Goal: Information Seeking & Learning: Learn about a topic

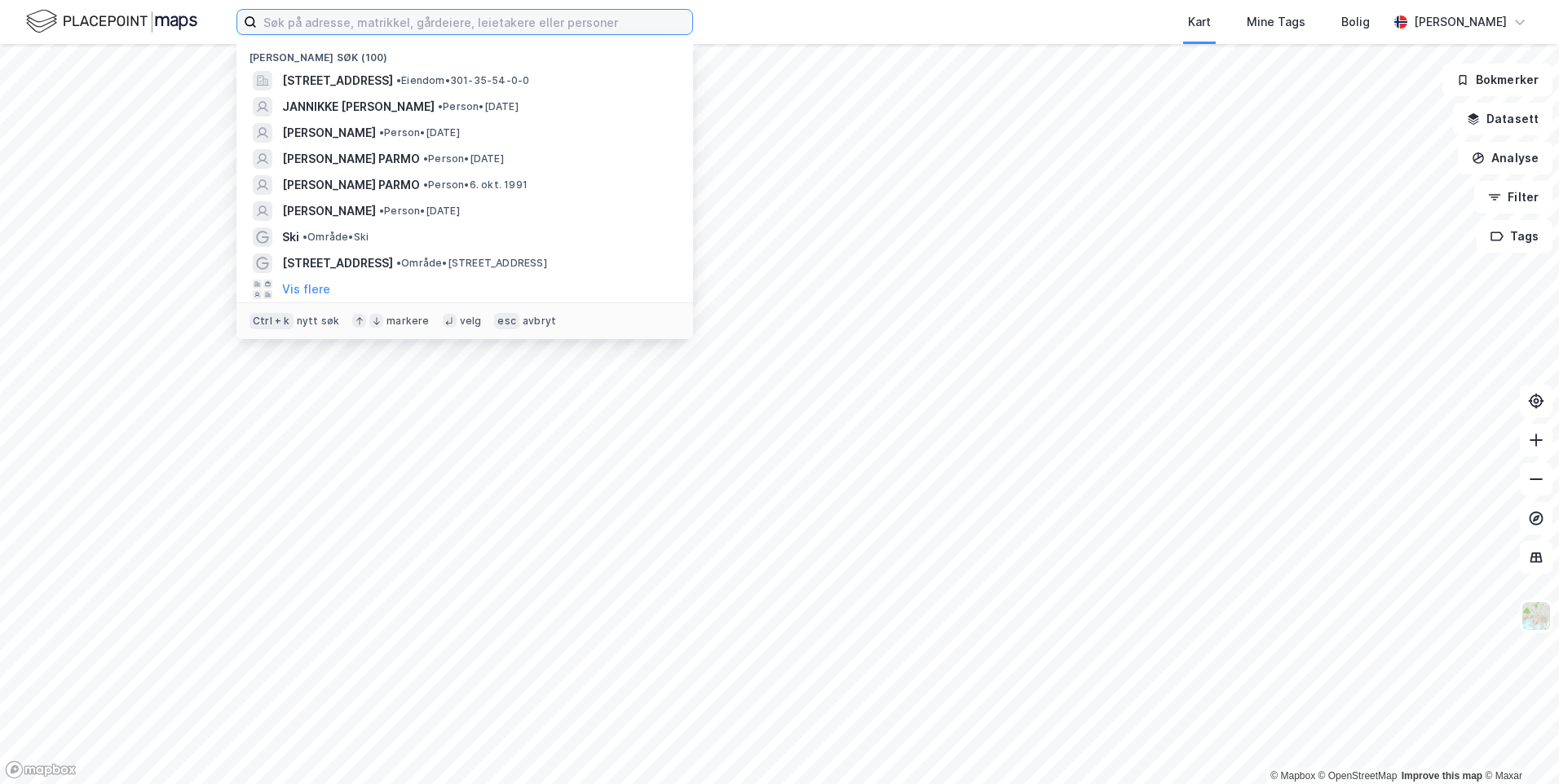
click at [365, 29] on input at bounding box center [474, 22] width 435 height 24
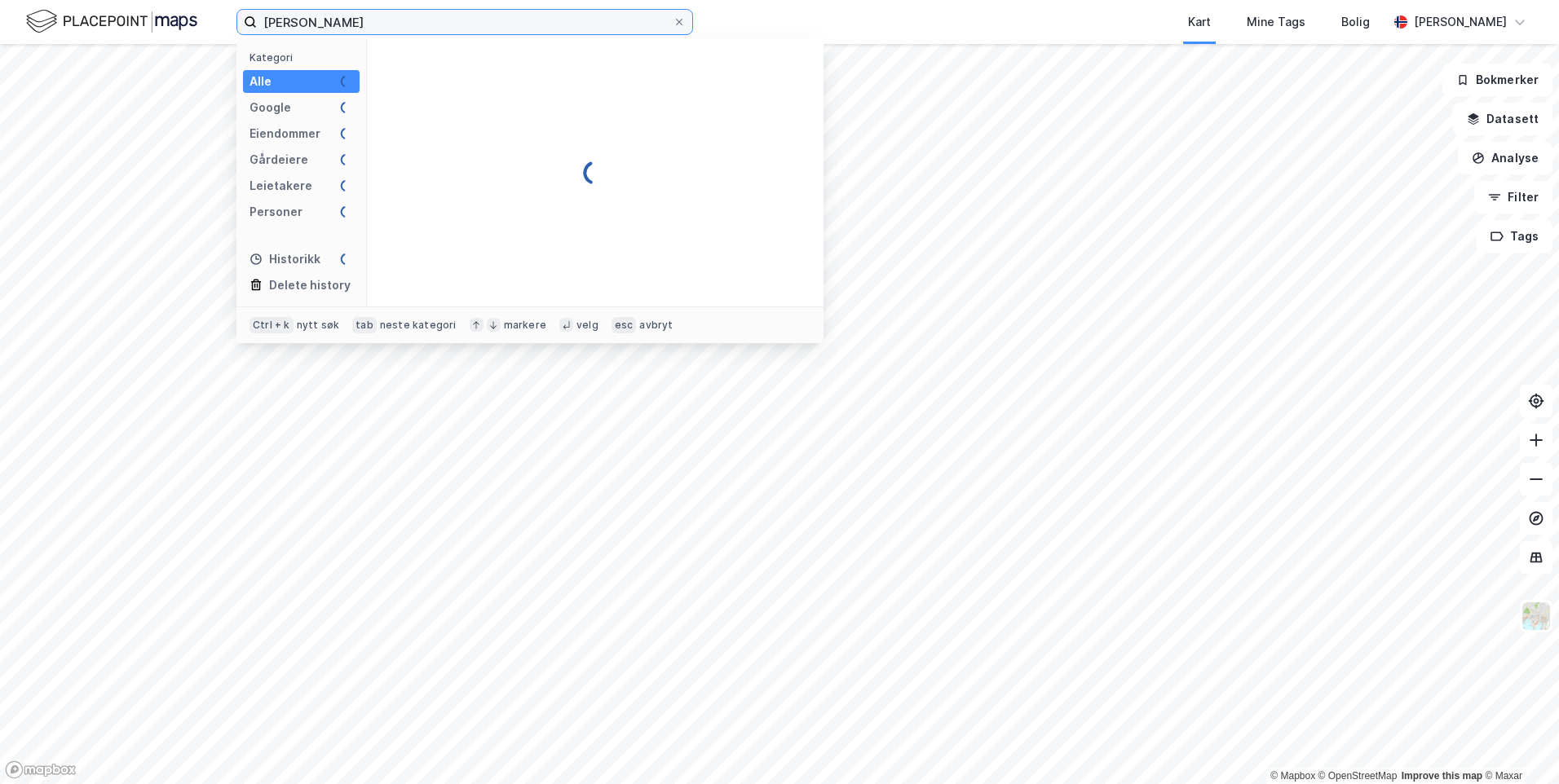
type input "[PERSON_NAME]"
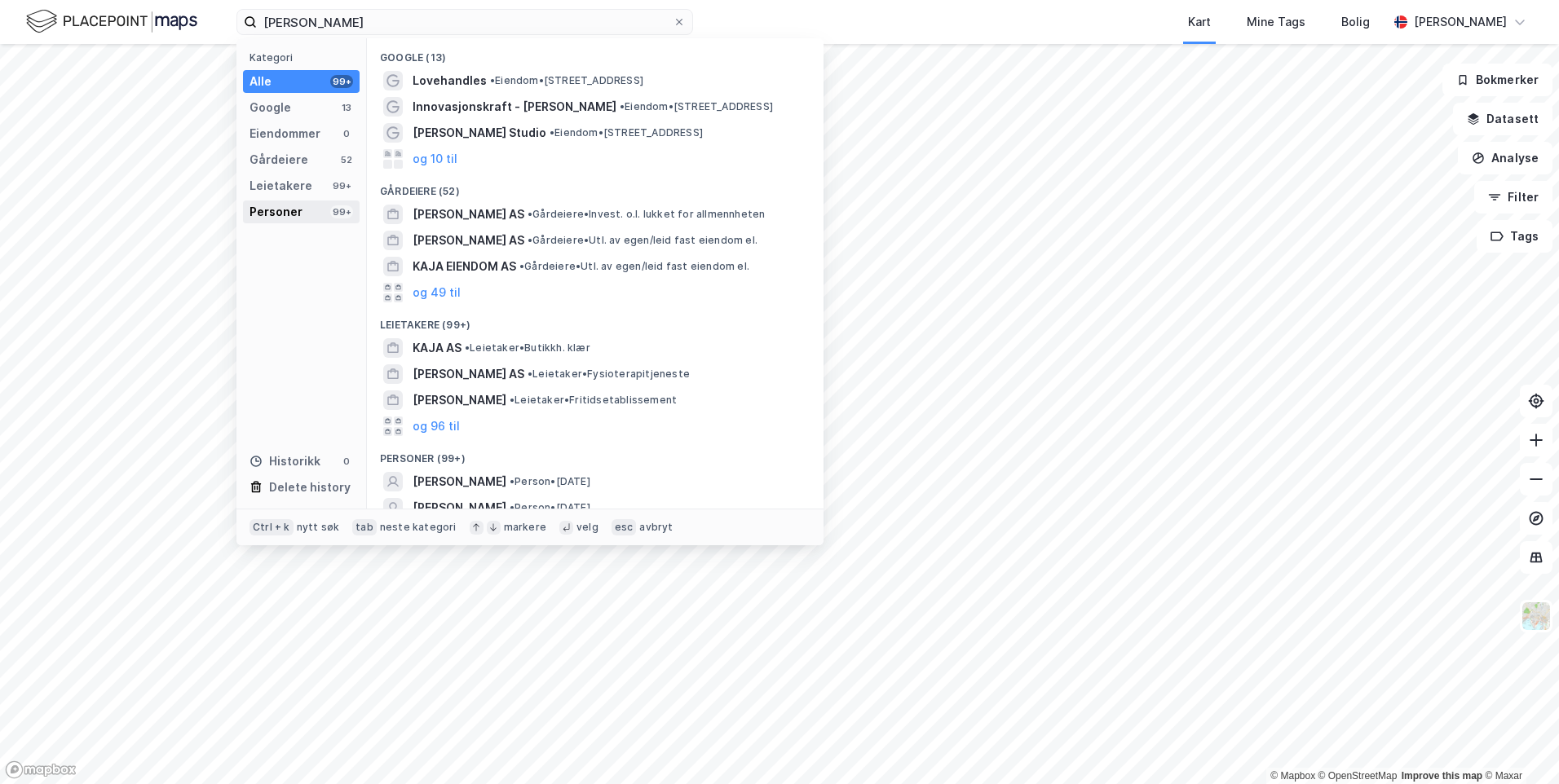
click at [292, 213] on div "Personer" at bounding box center [276, 212] width 53 height 20
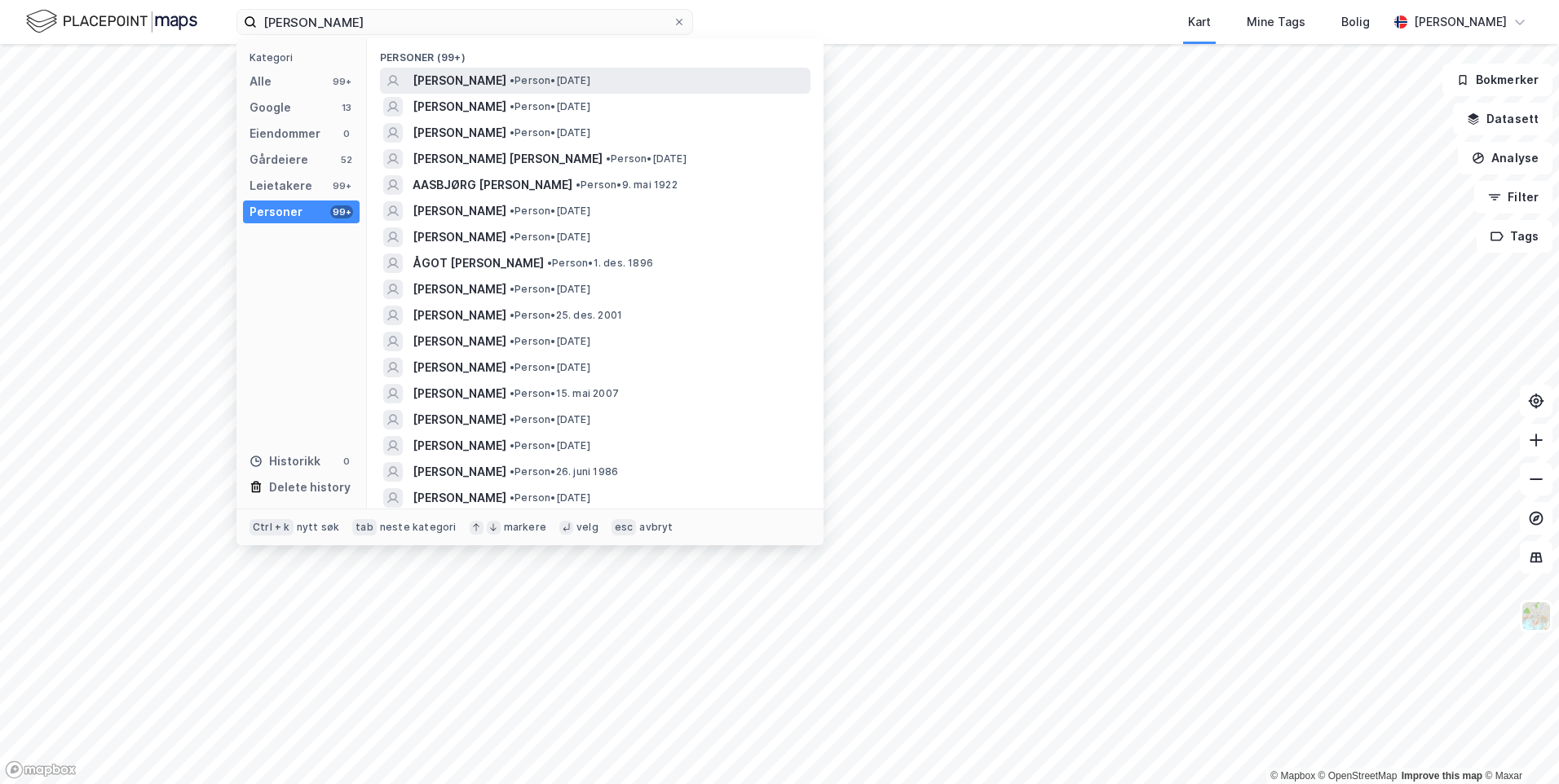
click at [423, 86] on span "[PERSON_NAME]" at bounding box center [460, 81] width 94 height 20
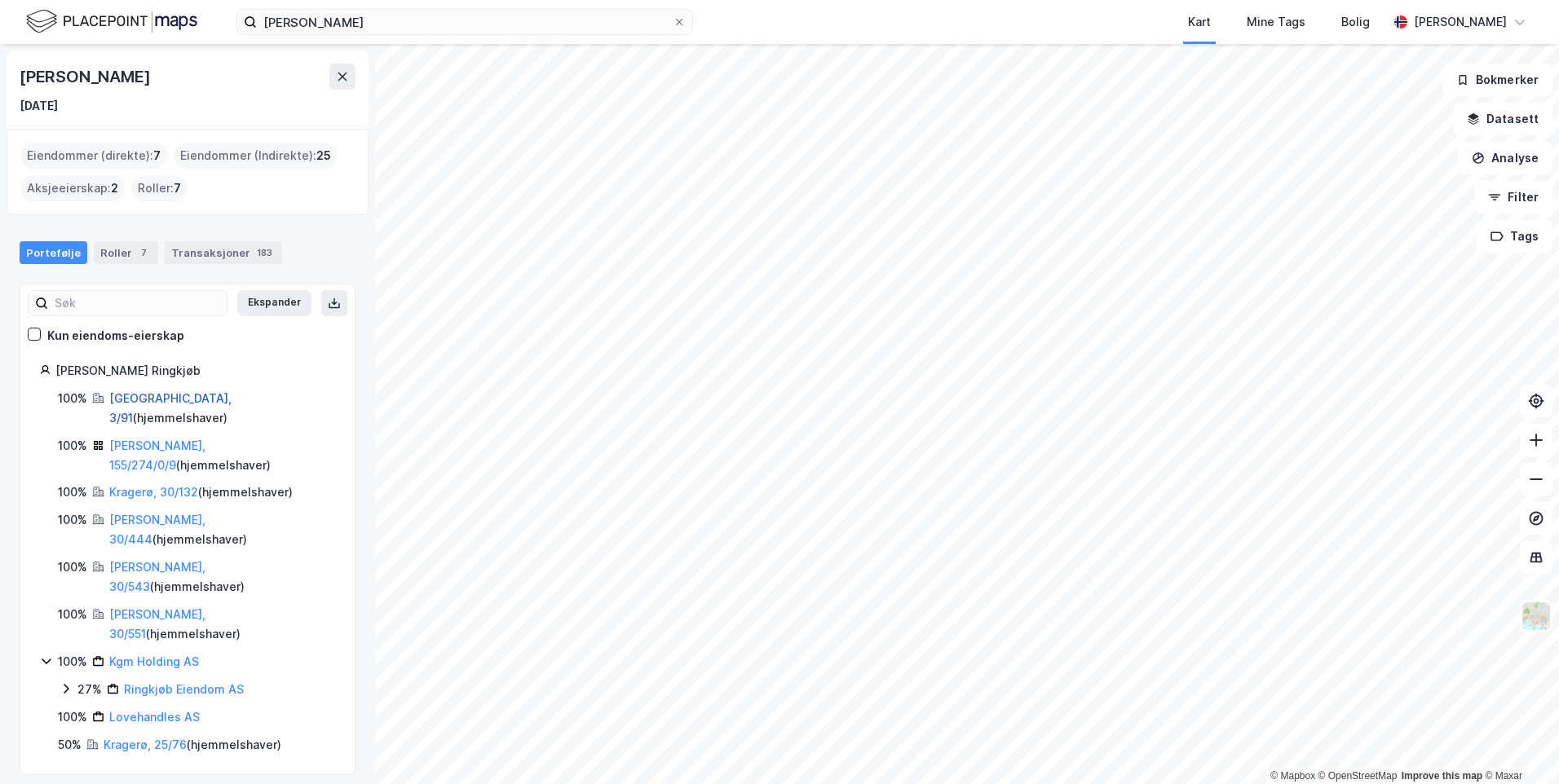
click at [151, 394] on link "[GEOGRAPHIC_DATA], 3/91" at bounding box center [170, 408] width 122 height 33
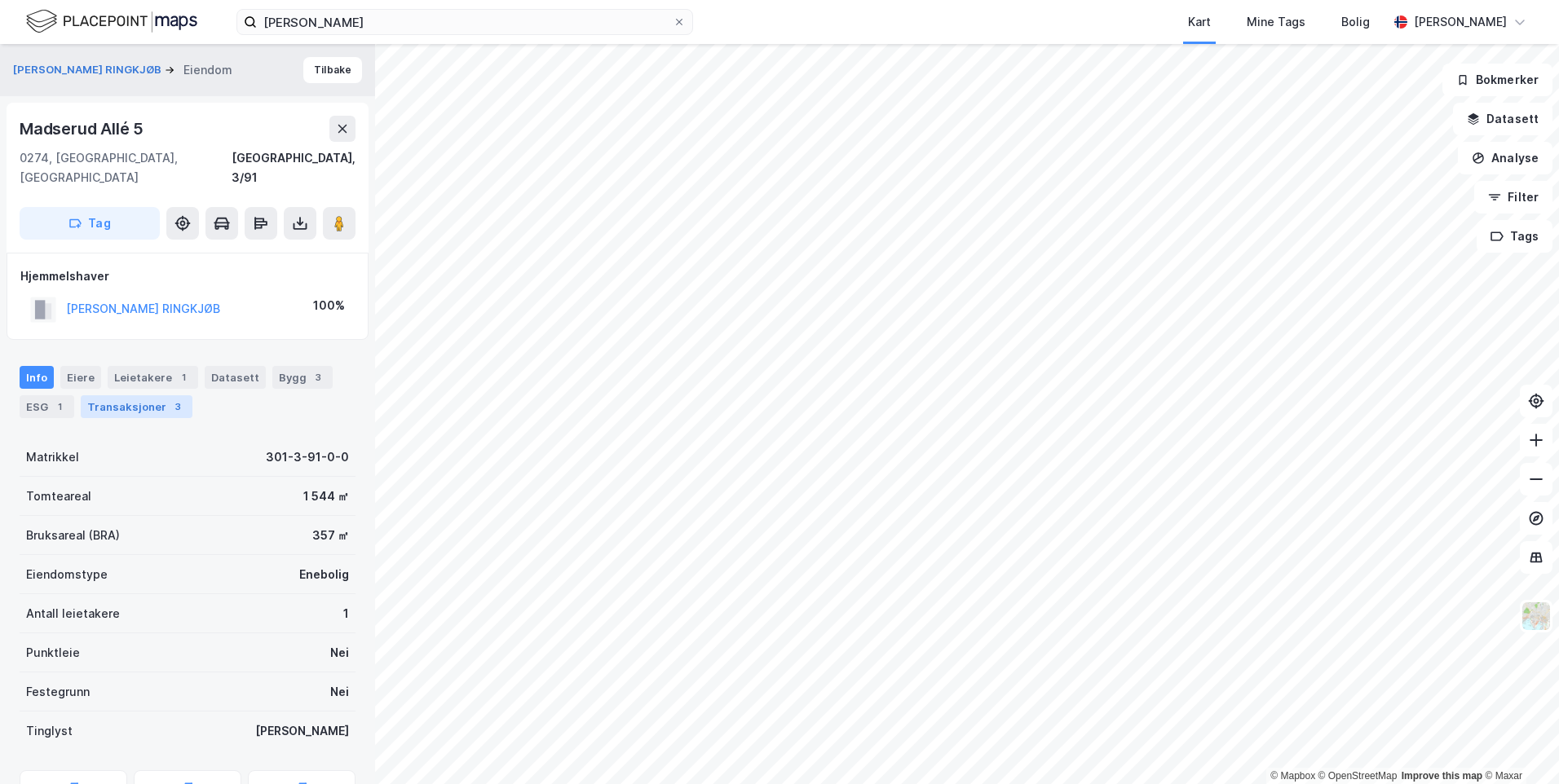
click at [169, 399] on div "3" at bounding box center [177, 407] width 17 height 17
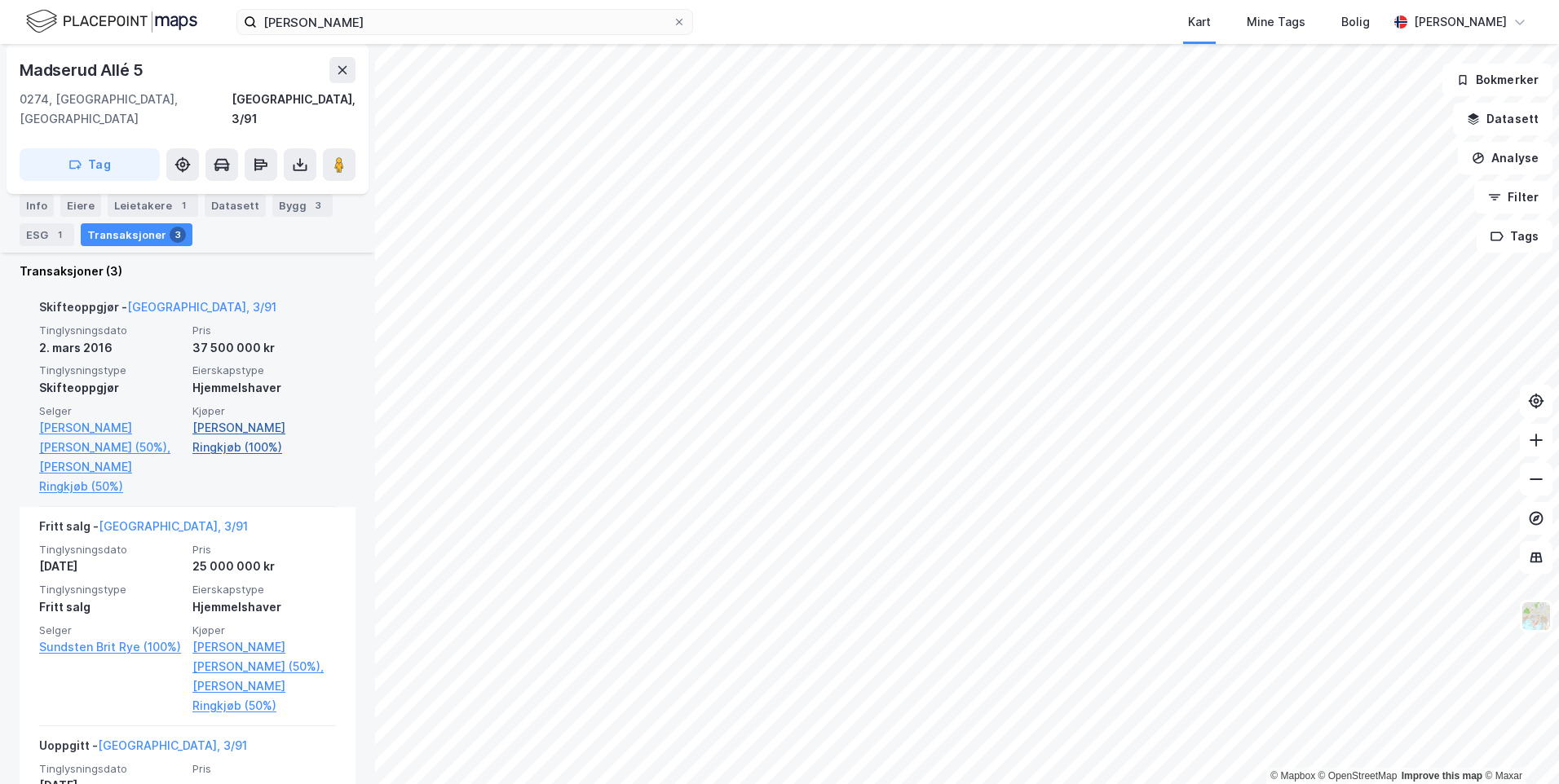
scroll to position [408, 0]
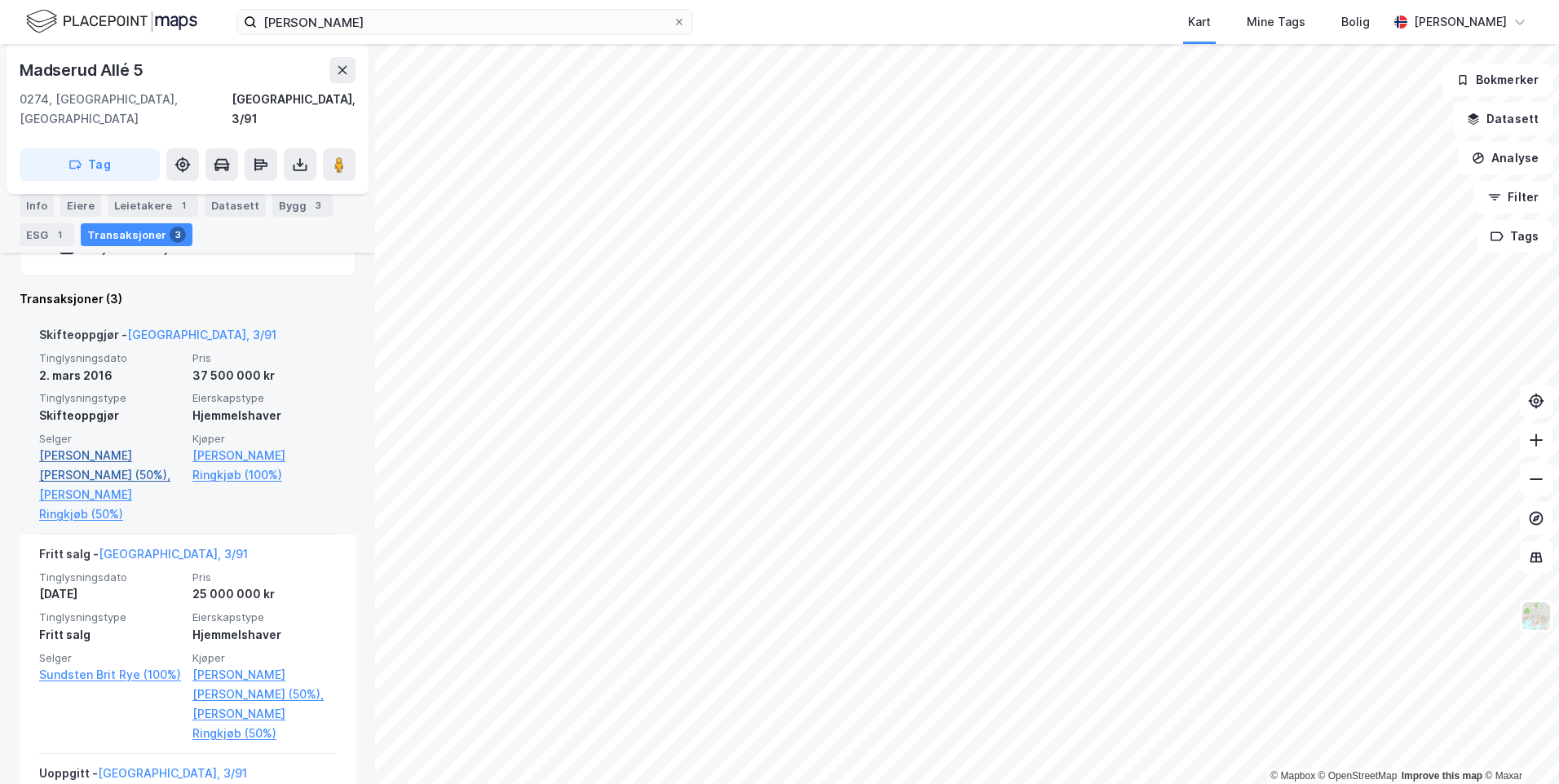
click at [99, 446] on link "[PERSON_NAME] [PERSON_NAME] (50%)," at bounding box center [111, 465] width 144 height 39
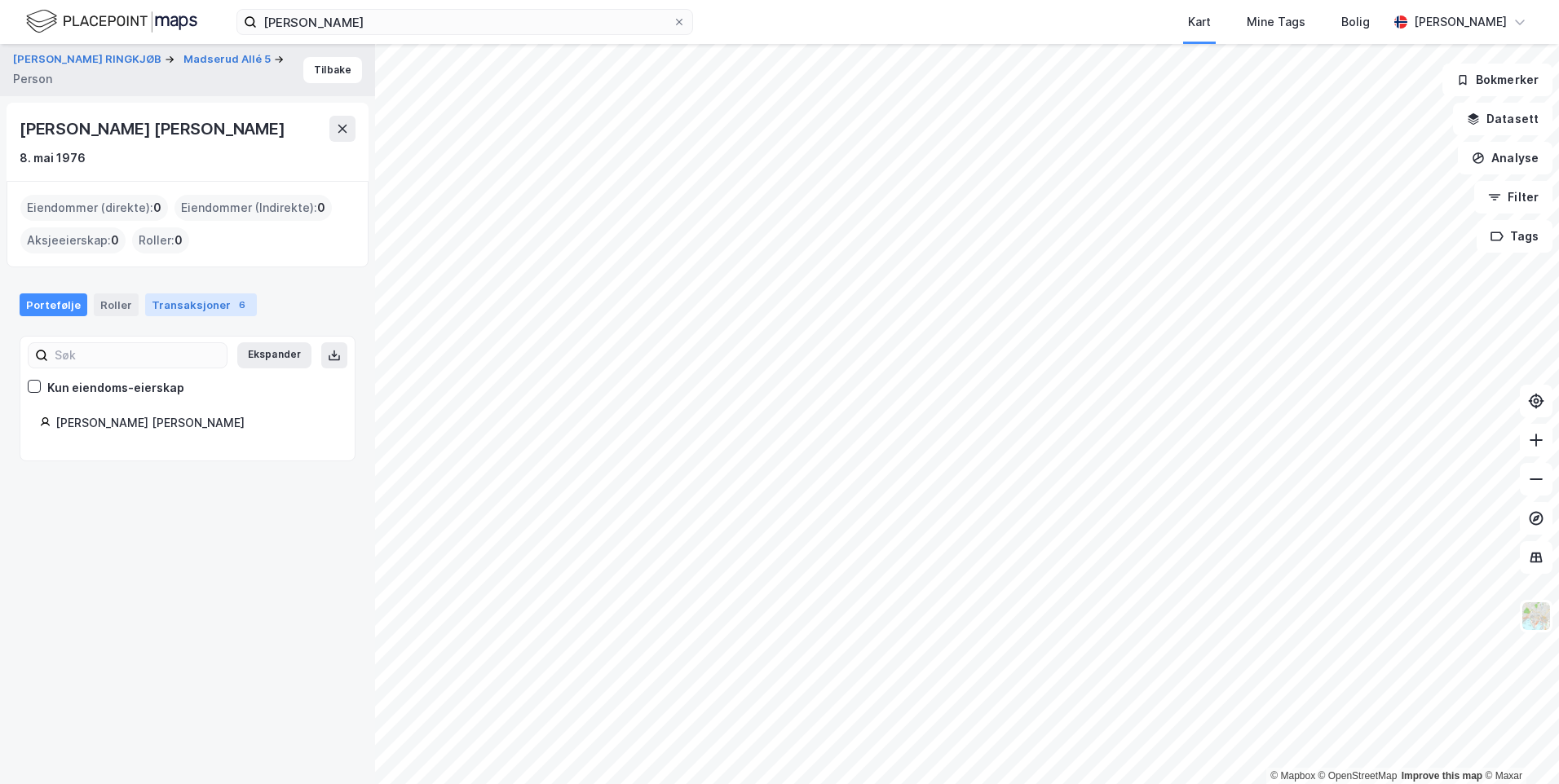
click at [174, 312] on div "Transaksjoner 6" at bounding box center [200, 304] width 111 height 22
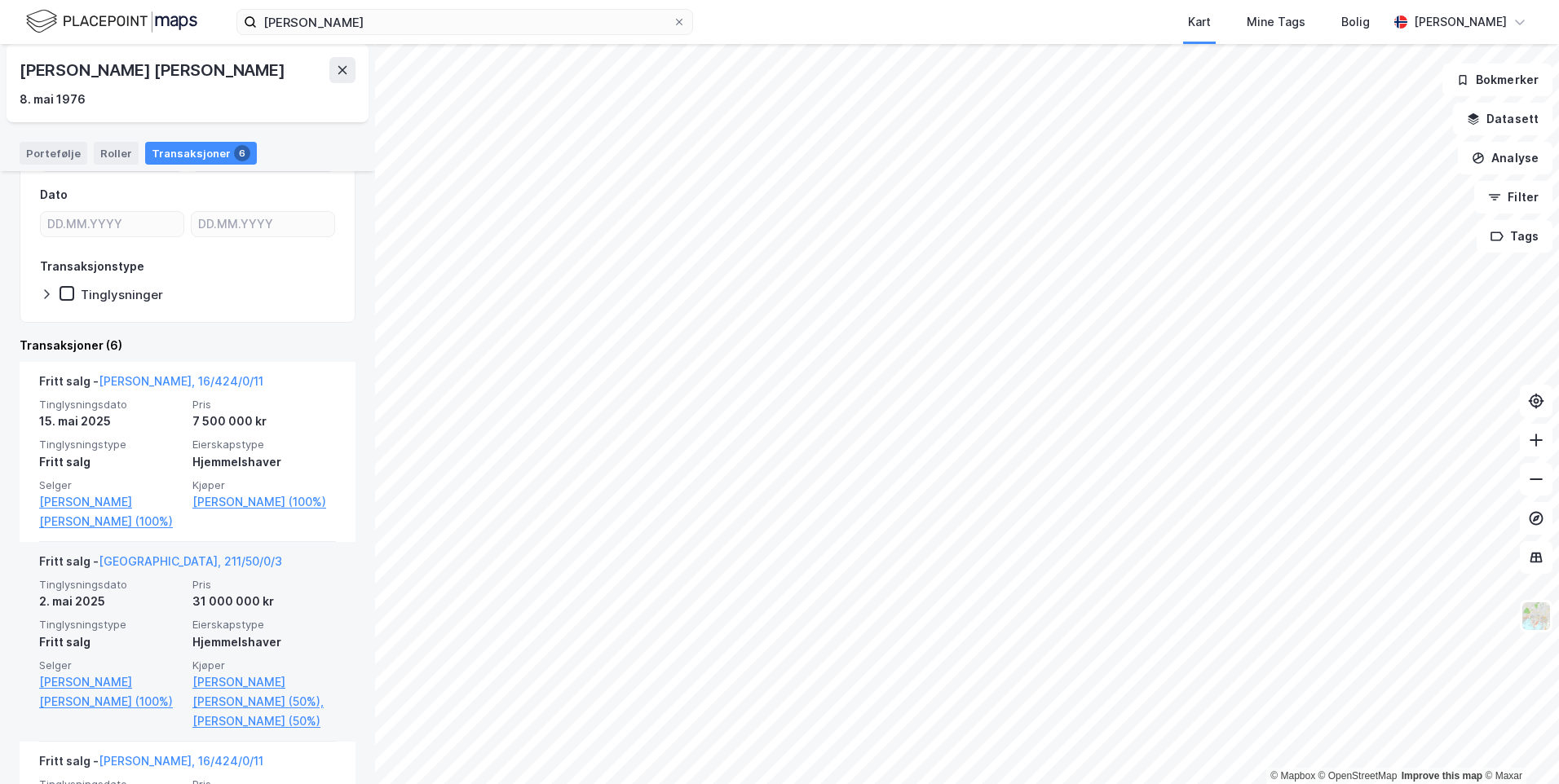
scroll to position [326, 0]
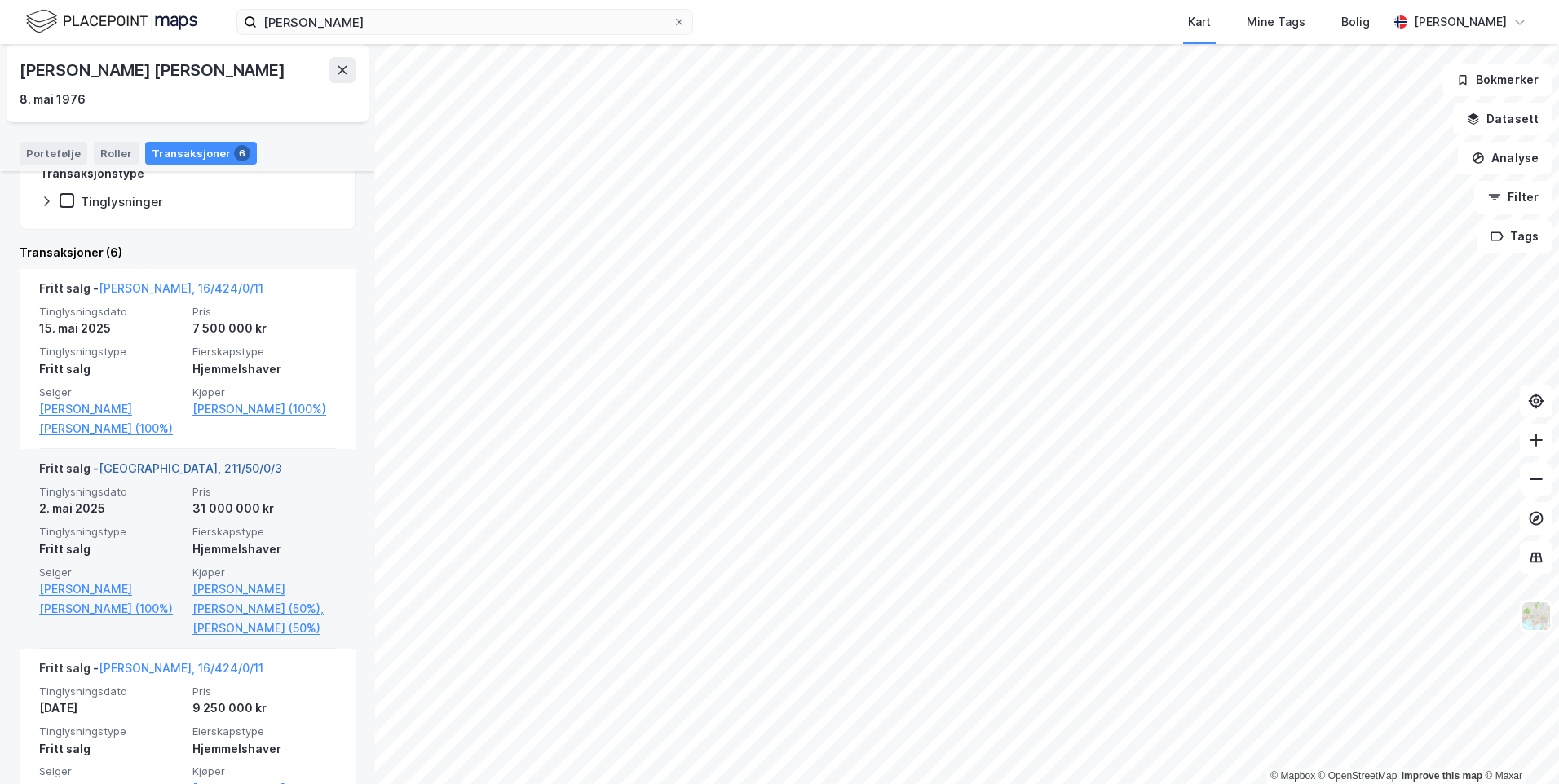
click at [150, 471] on link "[GEOGRAPHIC_DATA], 211/50/0/3" at bounding box center [191, 468] width 184 height 14
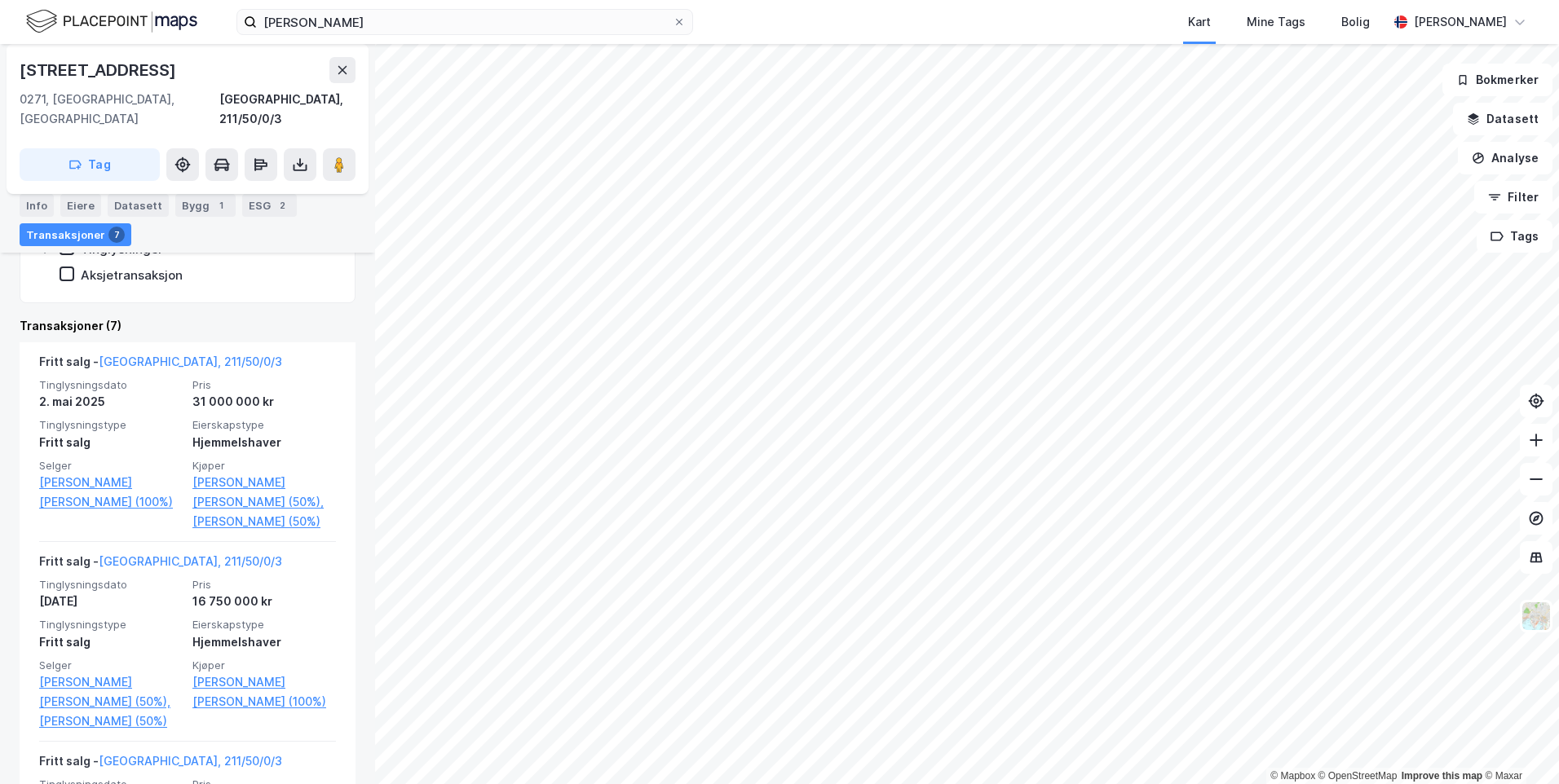
scroll to position [541, 0]
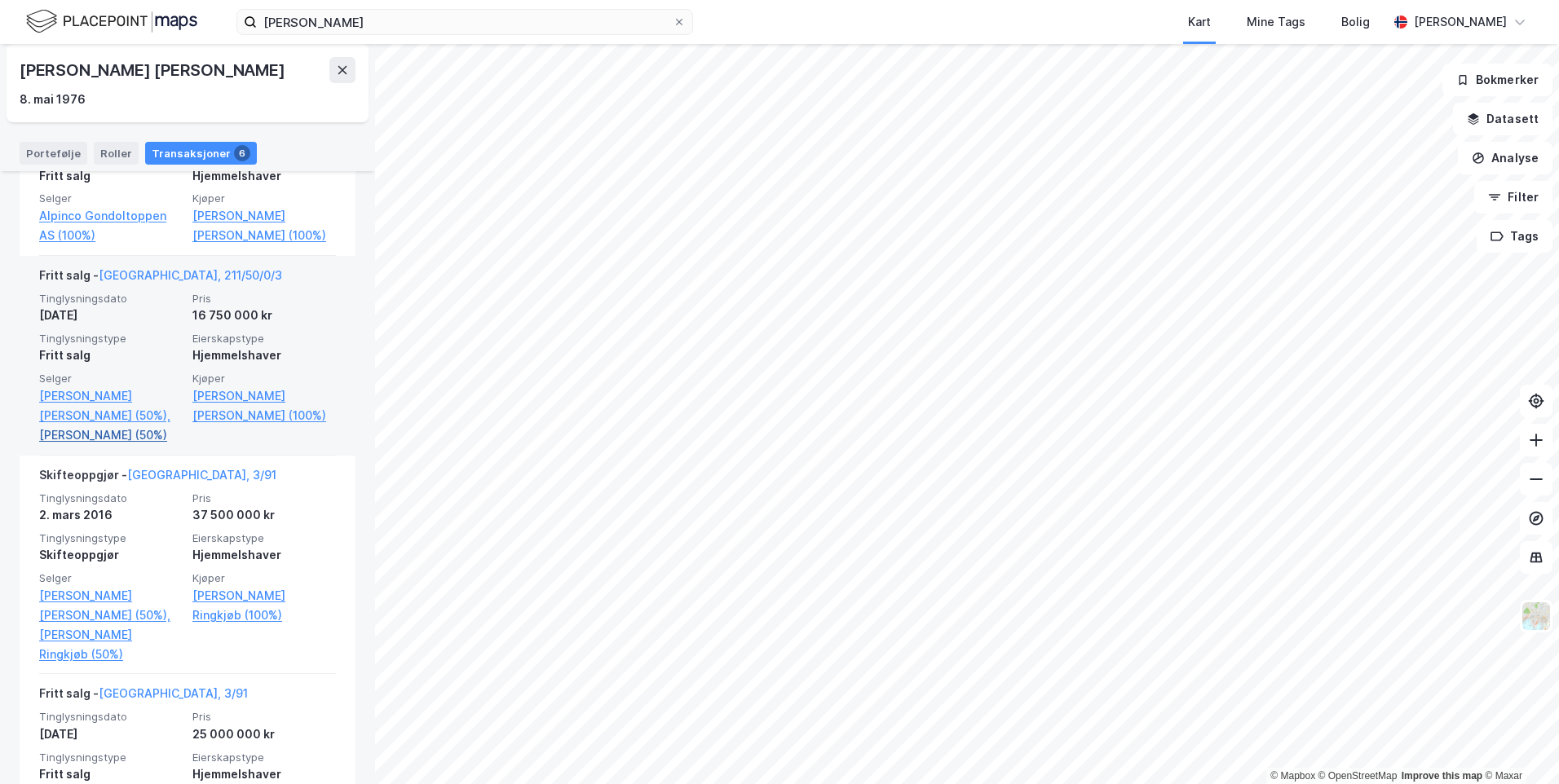
scroll to position [1047, 0]
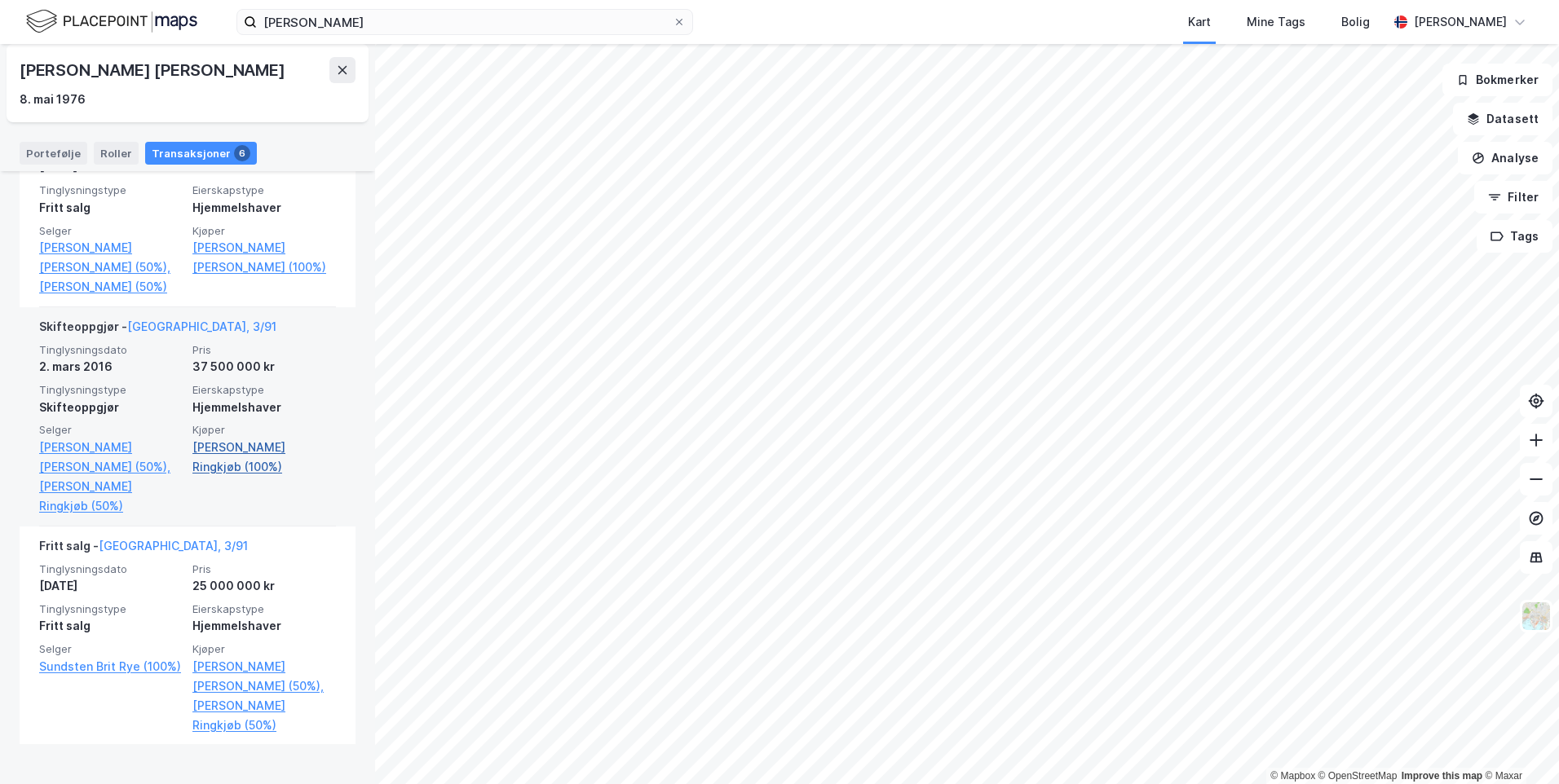
click at [203, 465] on link "[PERSON_NAME] Ringkjøb (100%)" at bounding box center [264, 457] width 144 height 39
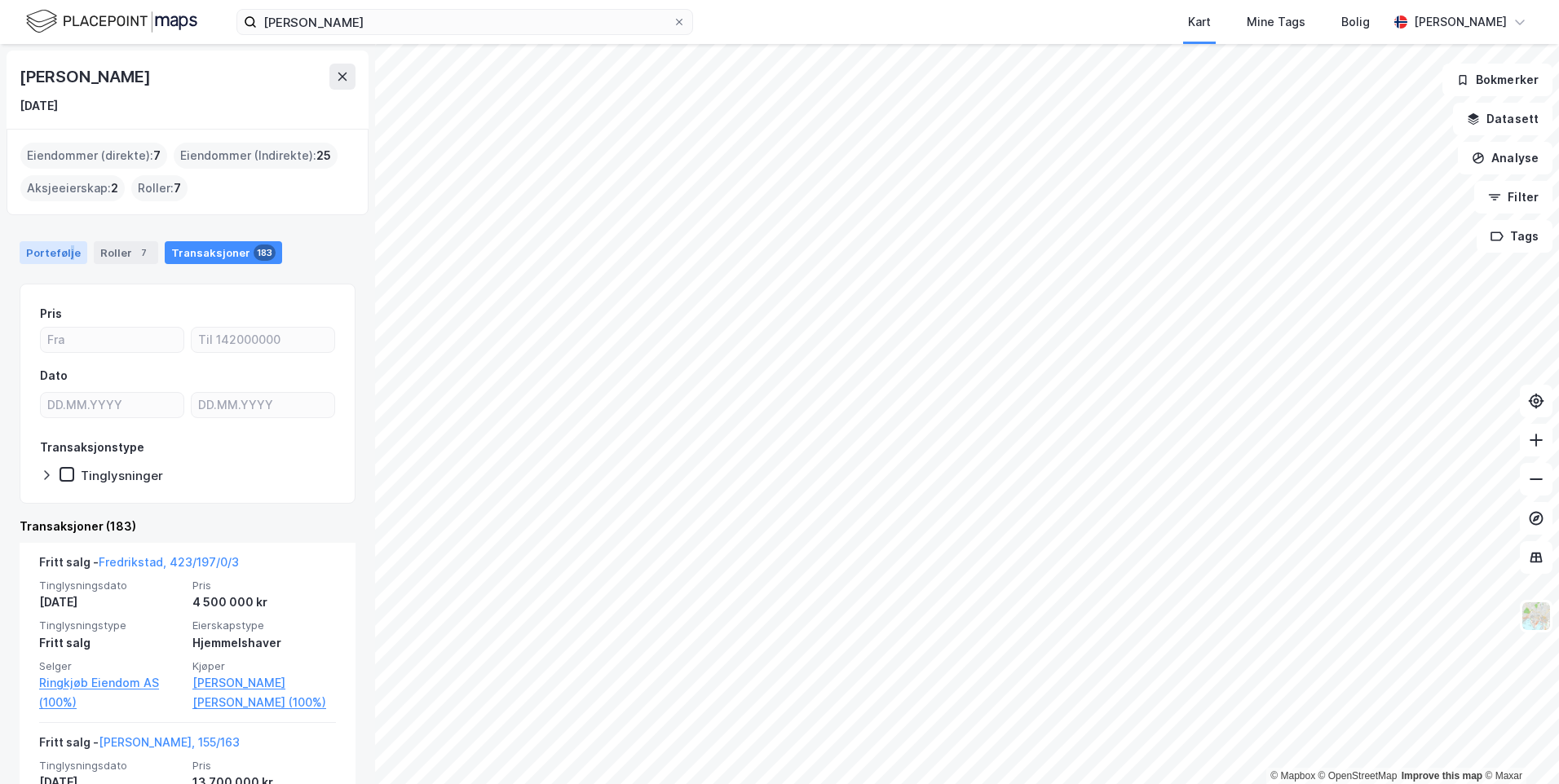
click at [67, 257] on div "Portefølje" at bounding box center [53, 252] width 67 height 22
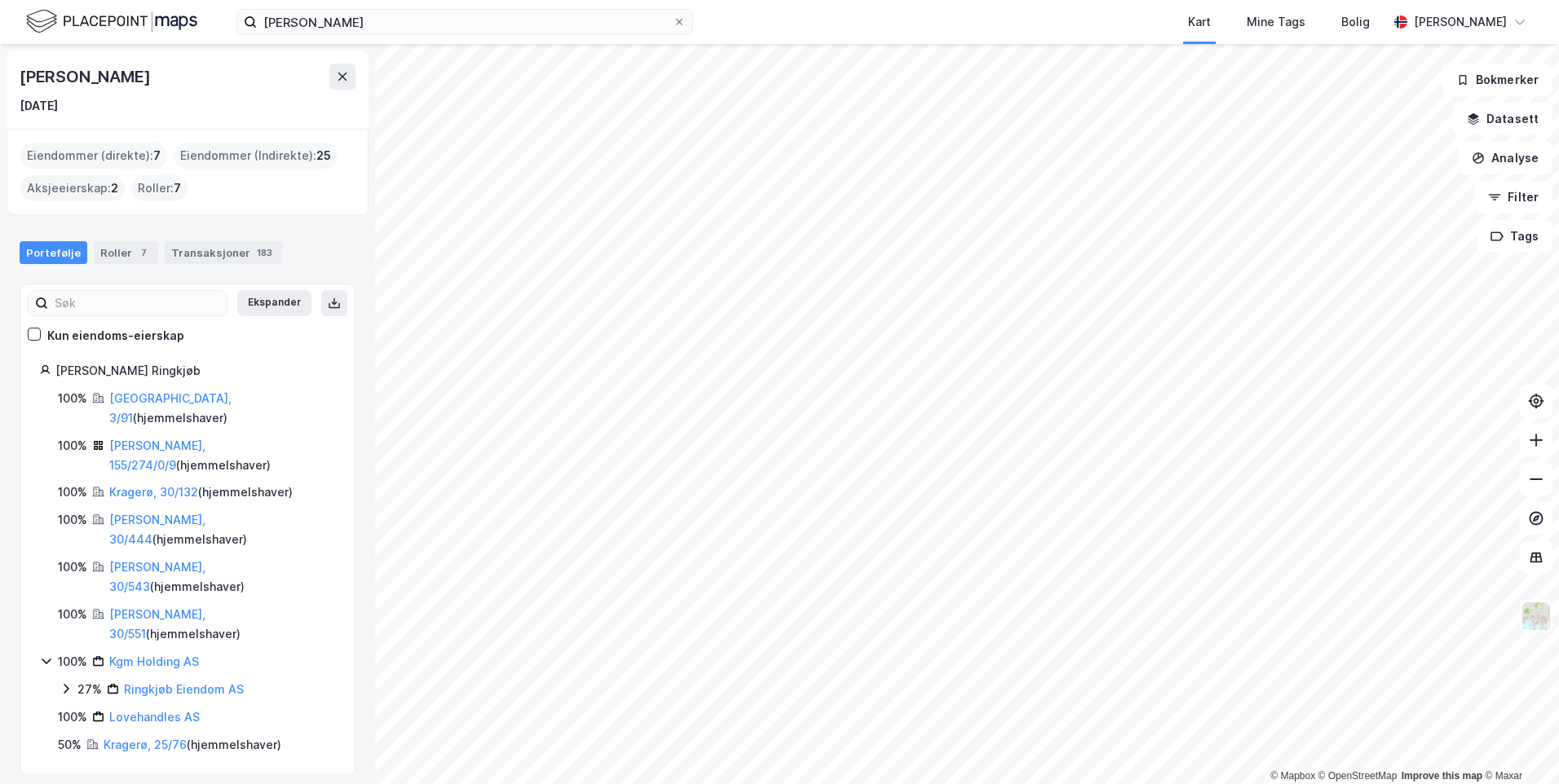
click at [166, 720] on div "[PERSON_NAME] [DATE] Eiendommer (direkte) : 7 Eiendommer (Indirekte) : 25 Aksje…" at bounding box center [187, 414] width 375 height 740
click at [143, 737] on link "Kragerø, 25/76" at bounding box center [145, 744] width 83 height 14
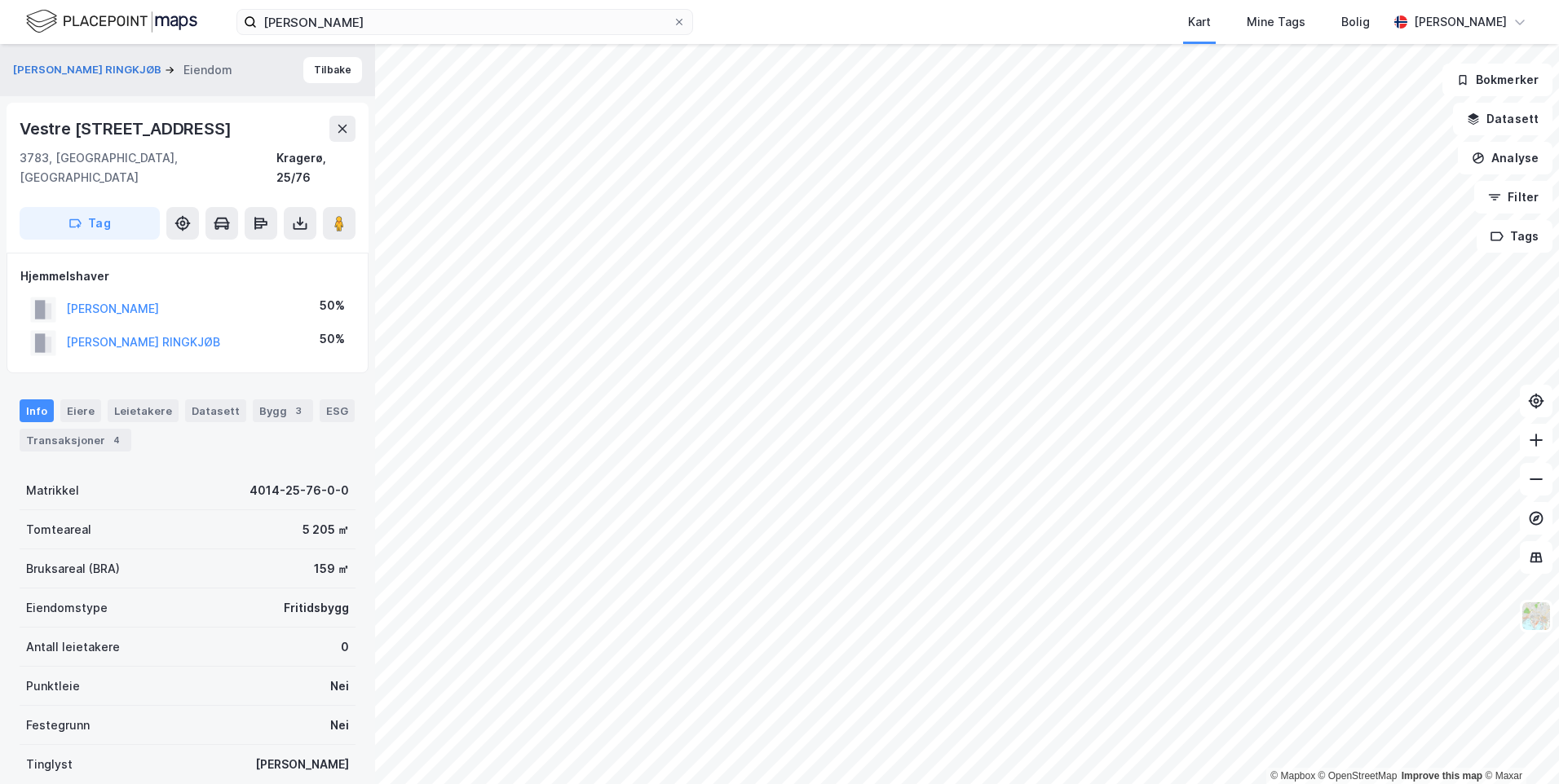
click at [194, 447] on div "Info Eiere Leietakere Datasett Bygg 3 ESG Transaksjoner 4 Matrikkel 4014-25-76-…" at bounding box center [187, 667] width 335 height 575
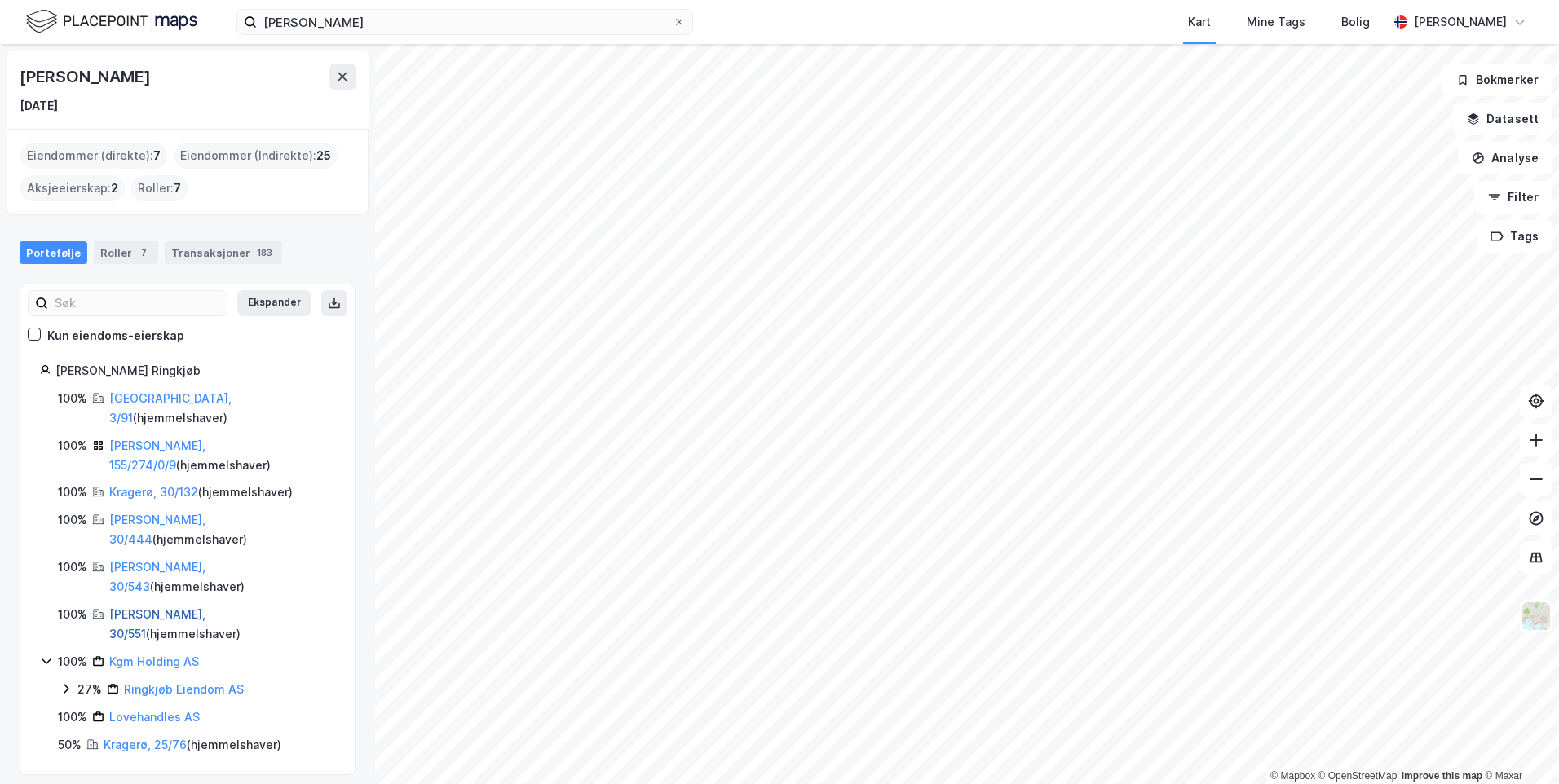
click at [147, 607] on link "[PERSON_NAME], 30/551" at bounding box center [157, 624] width 96 height 33
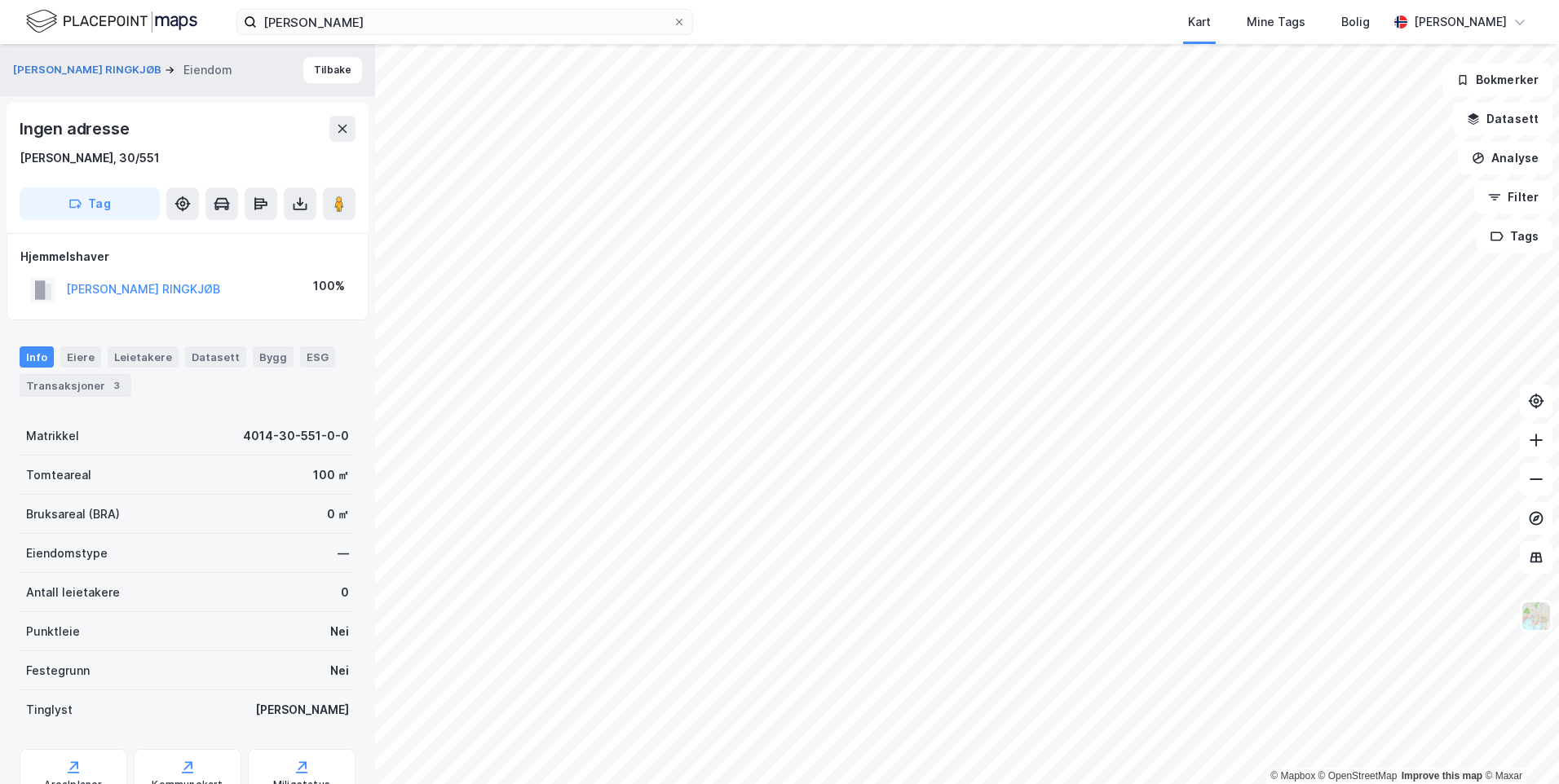
scroll to position [1, 0]
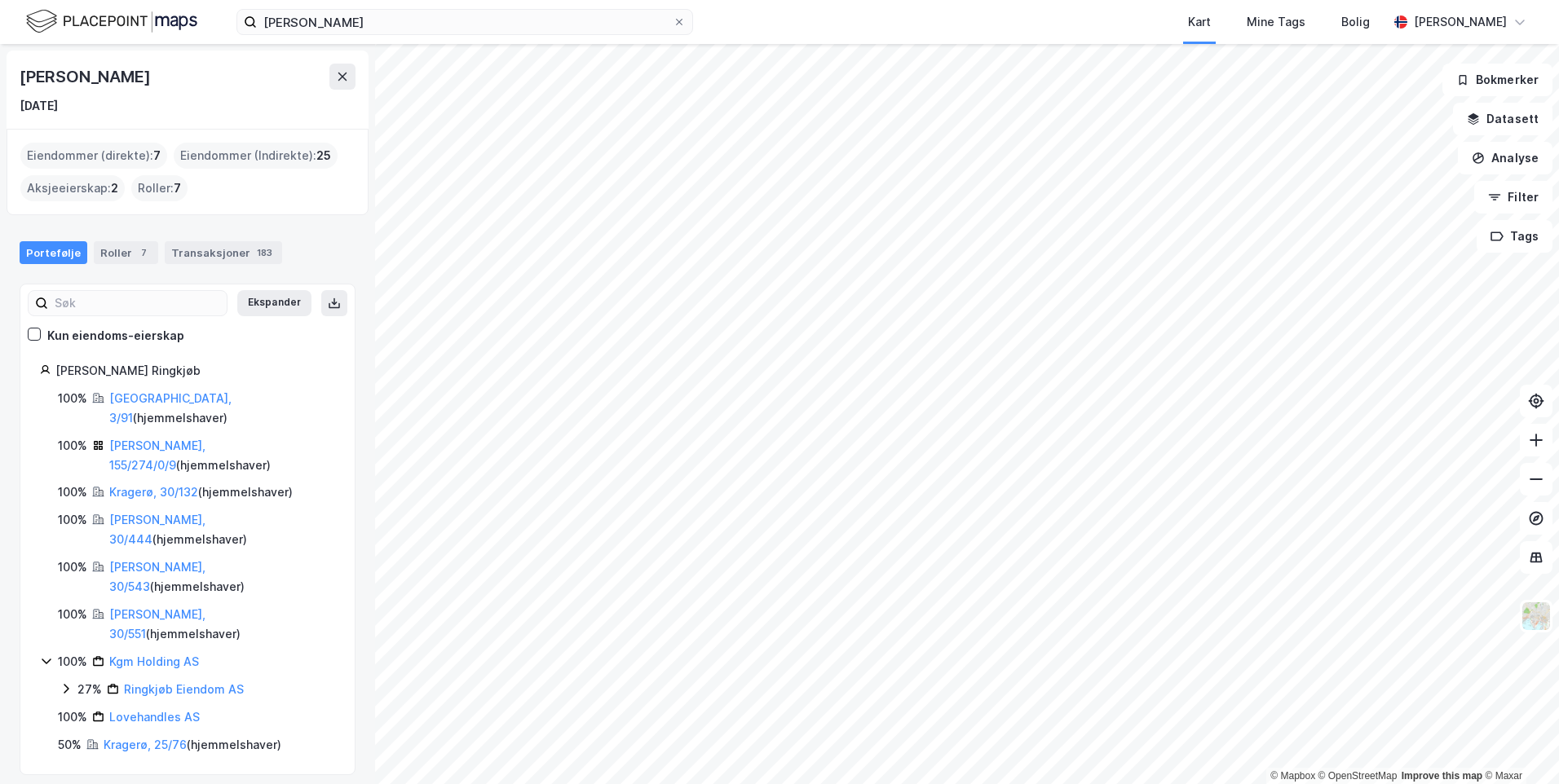
click at [140, 510] on div "[PERSON_NAME], 30/444 ( hjemmelshaver )" at bounding box center [222, 530] width 226 height 39
click at [141, 512] on link "[PERSON_NAME], 30/444" at bounding box center [157, 529] width 96 height 33
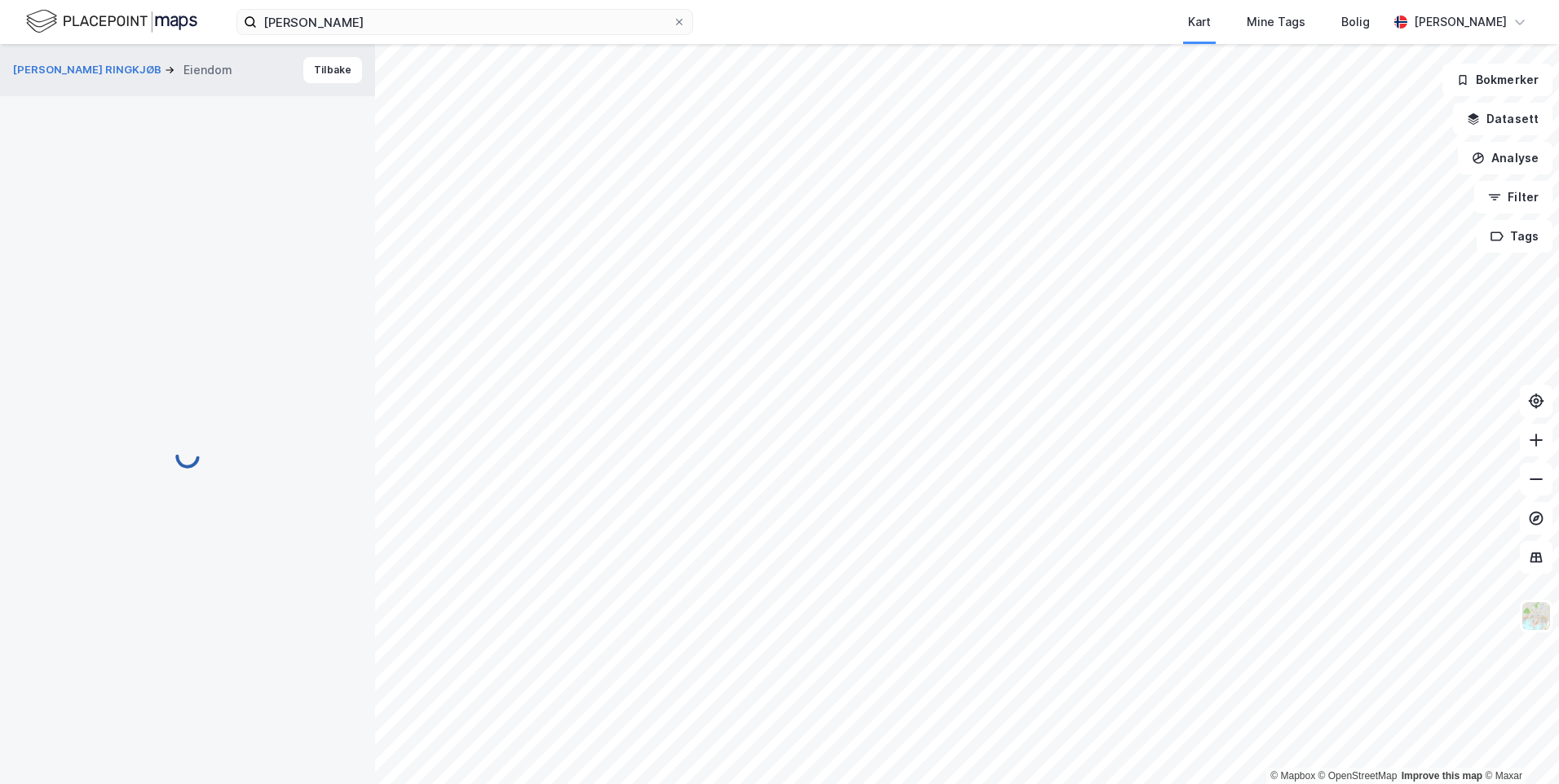
scroll to position [1, 0]
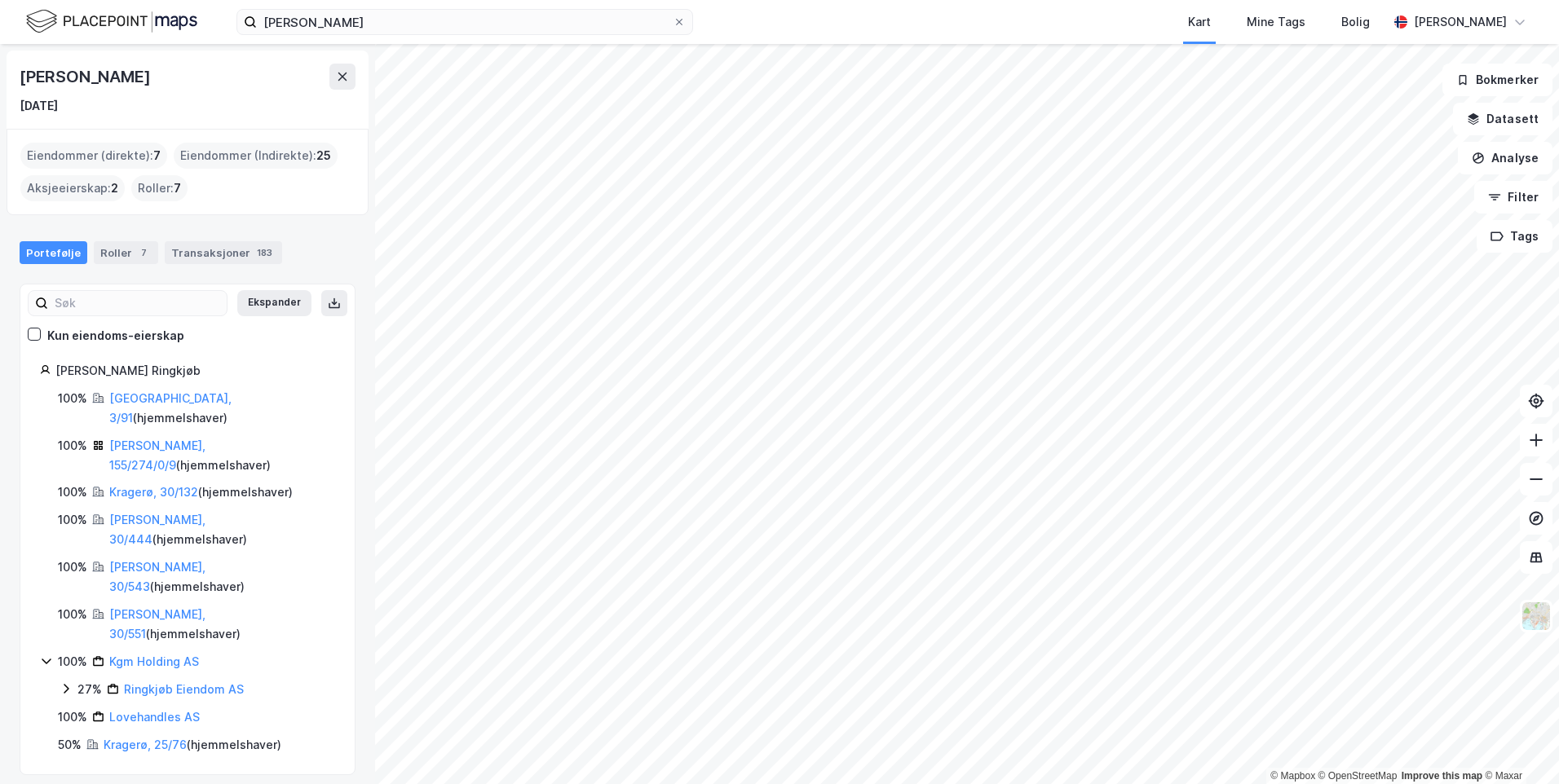
click at [140, 465] on div "100% [GEOGRAPHIC_DATA], 3/91 ( hjemmelshaver ) 100% [PERSON_NAME], 155/274/0/9 …" at bounding box center [188, 572] width 295 height 366
click at [140, 485] on link "Kragerø, 30/132" at bounding box center [154, 492] width 89 height 14
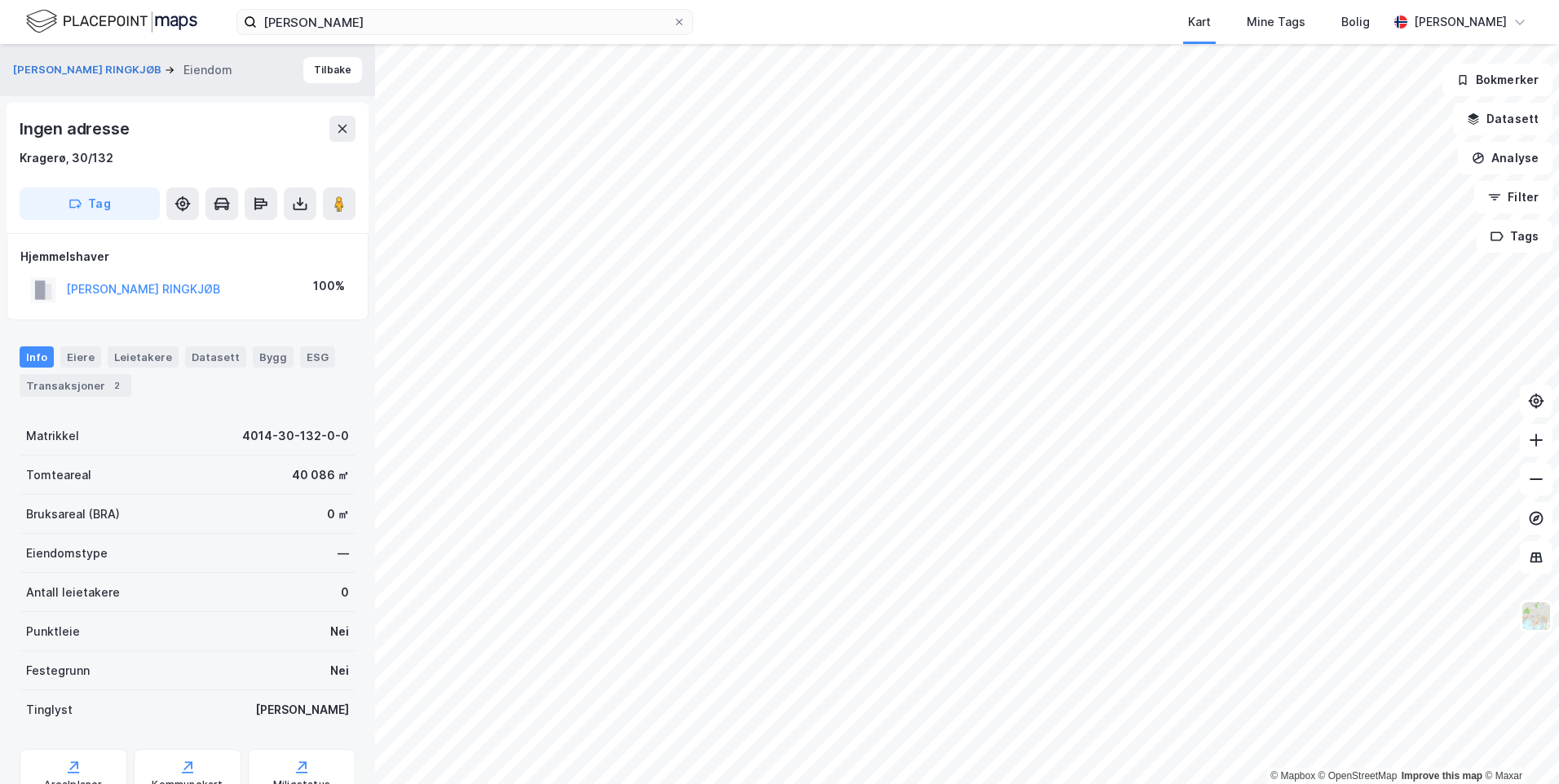
scroll to position [1, 0]
click at [76, 387] on div "Transaksjoner 2" at bounding box center [75, 384] width 111 height 22
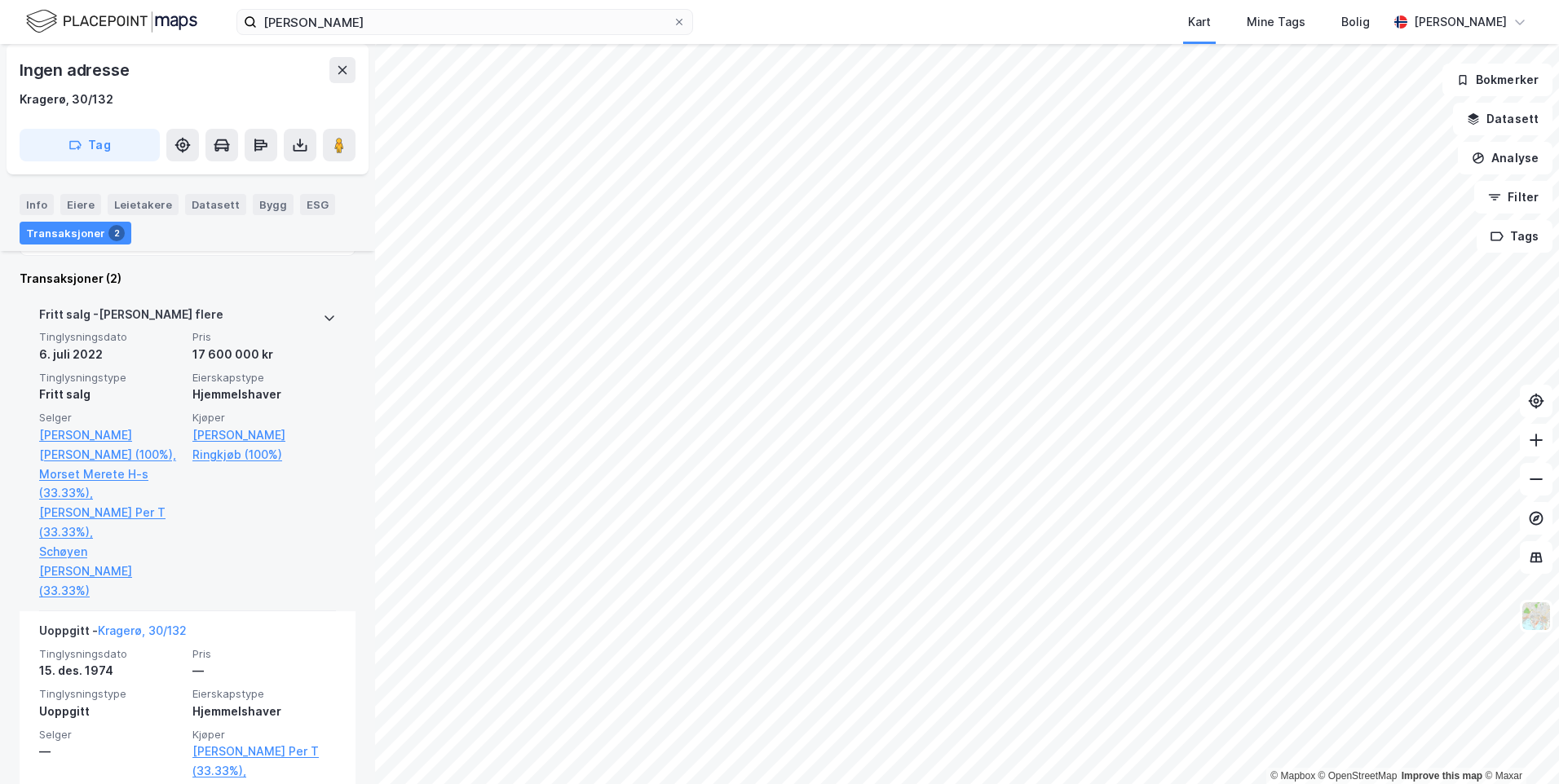
scroll to position [489, 0]
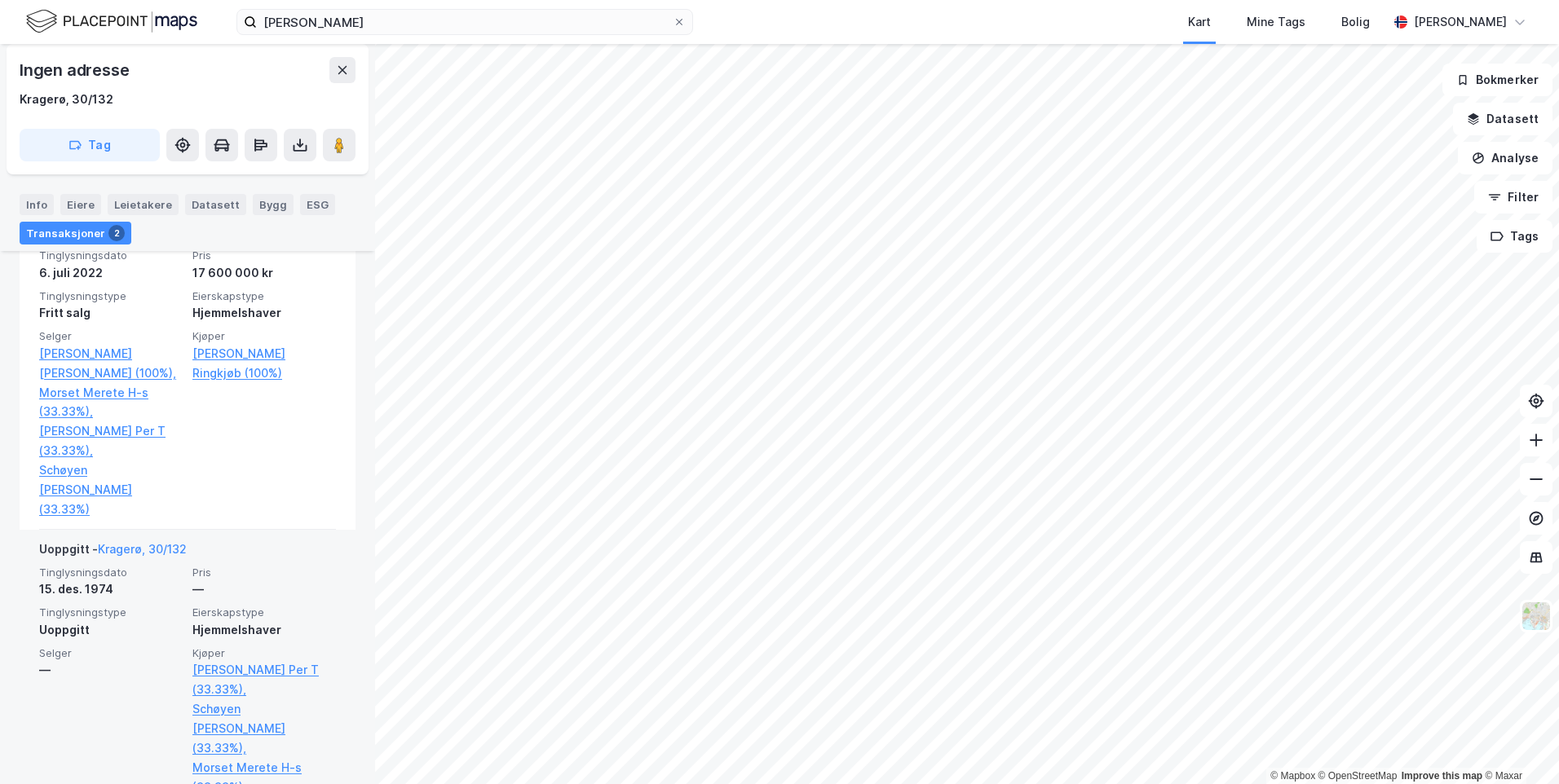
drag, startPoint x: 256, startPoint y: 585, endPoint x: 258, endPoint y: 573, distance: 12.2
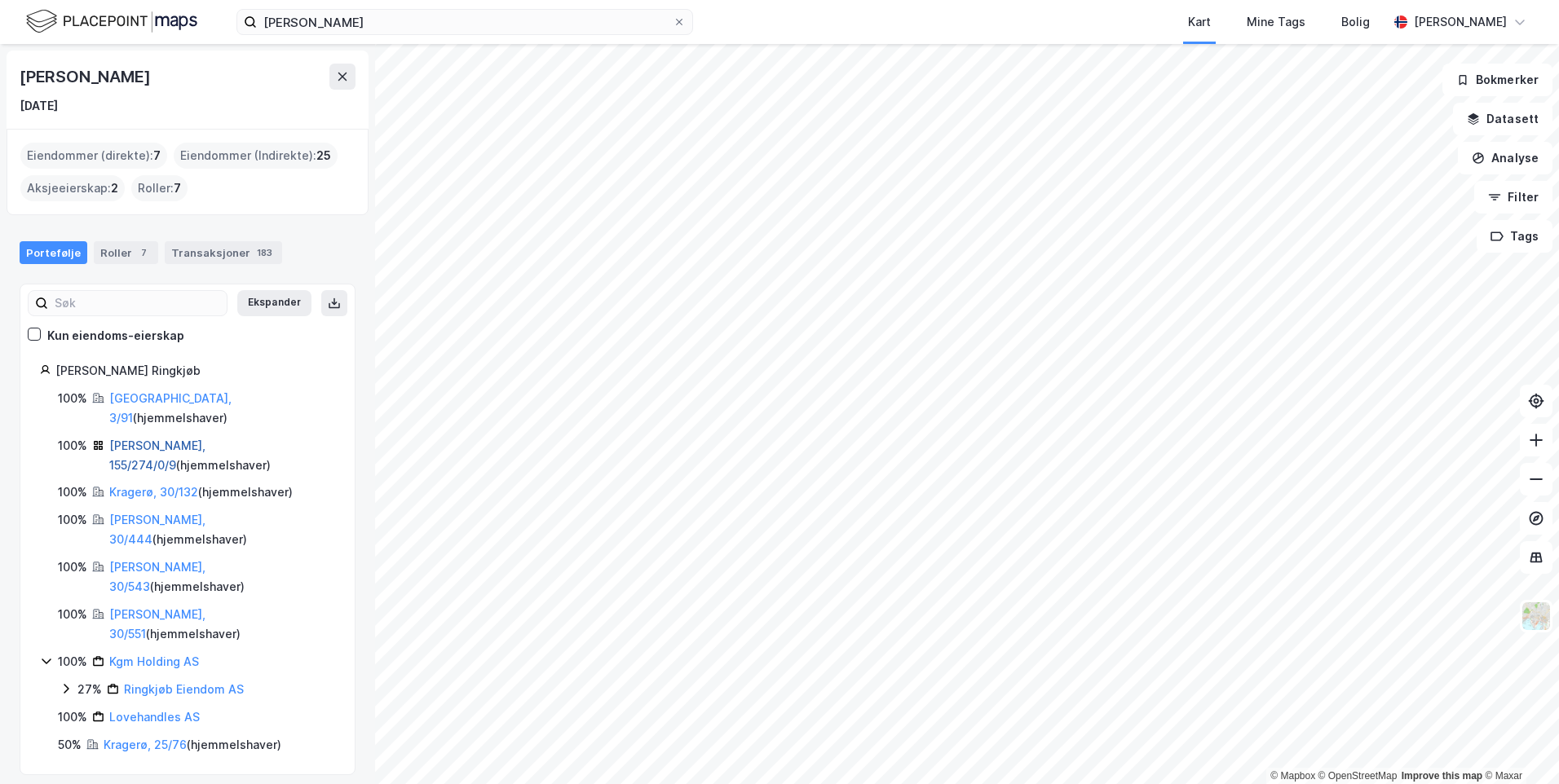
click at [182, 438] on link "[PERSON_NAME], 155/274/0/9" at bounding box center [157, 455] width 96 height 33
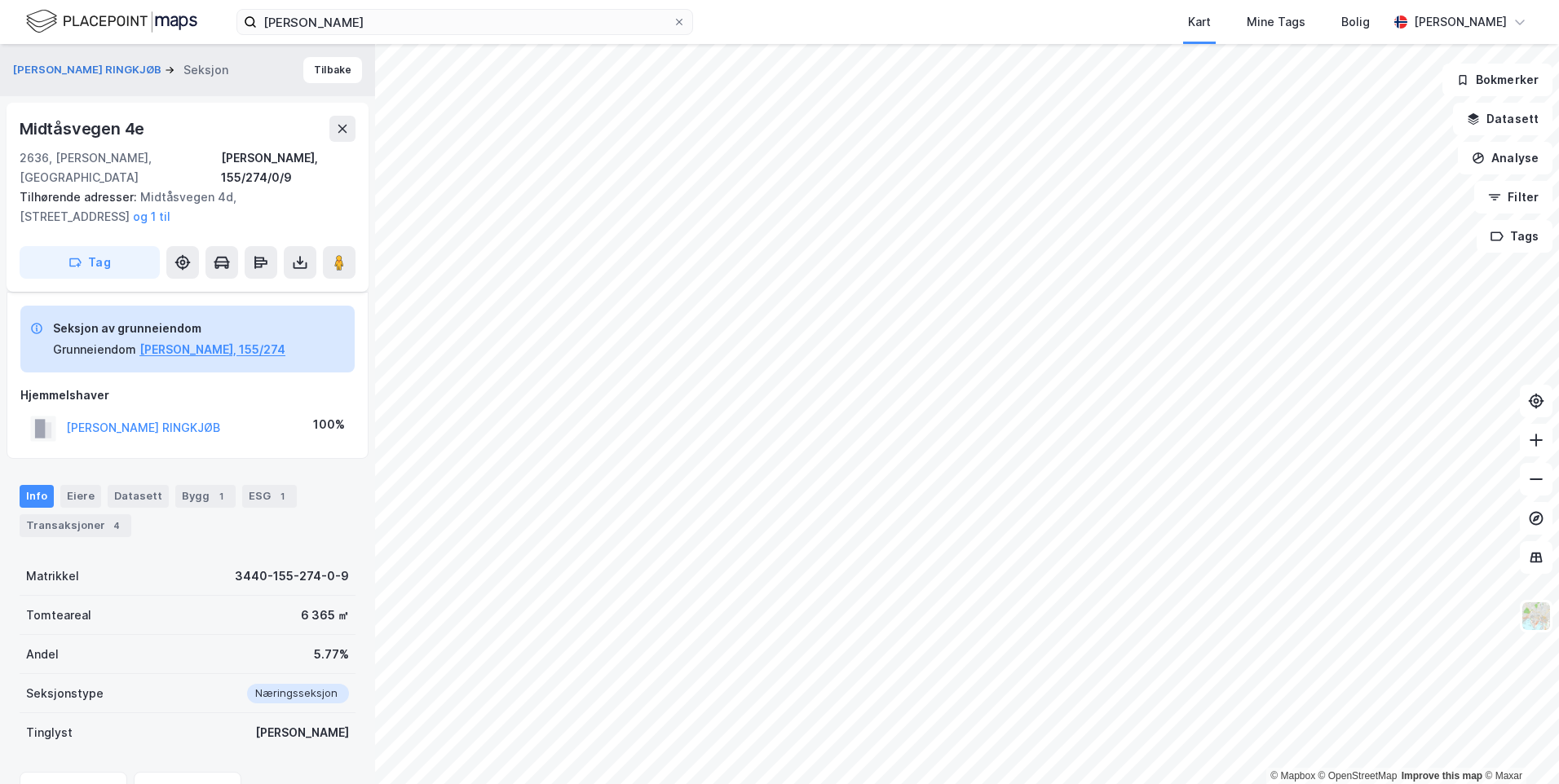
scroll to position [73, 0]
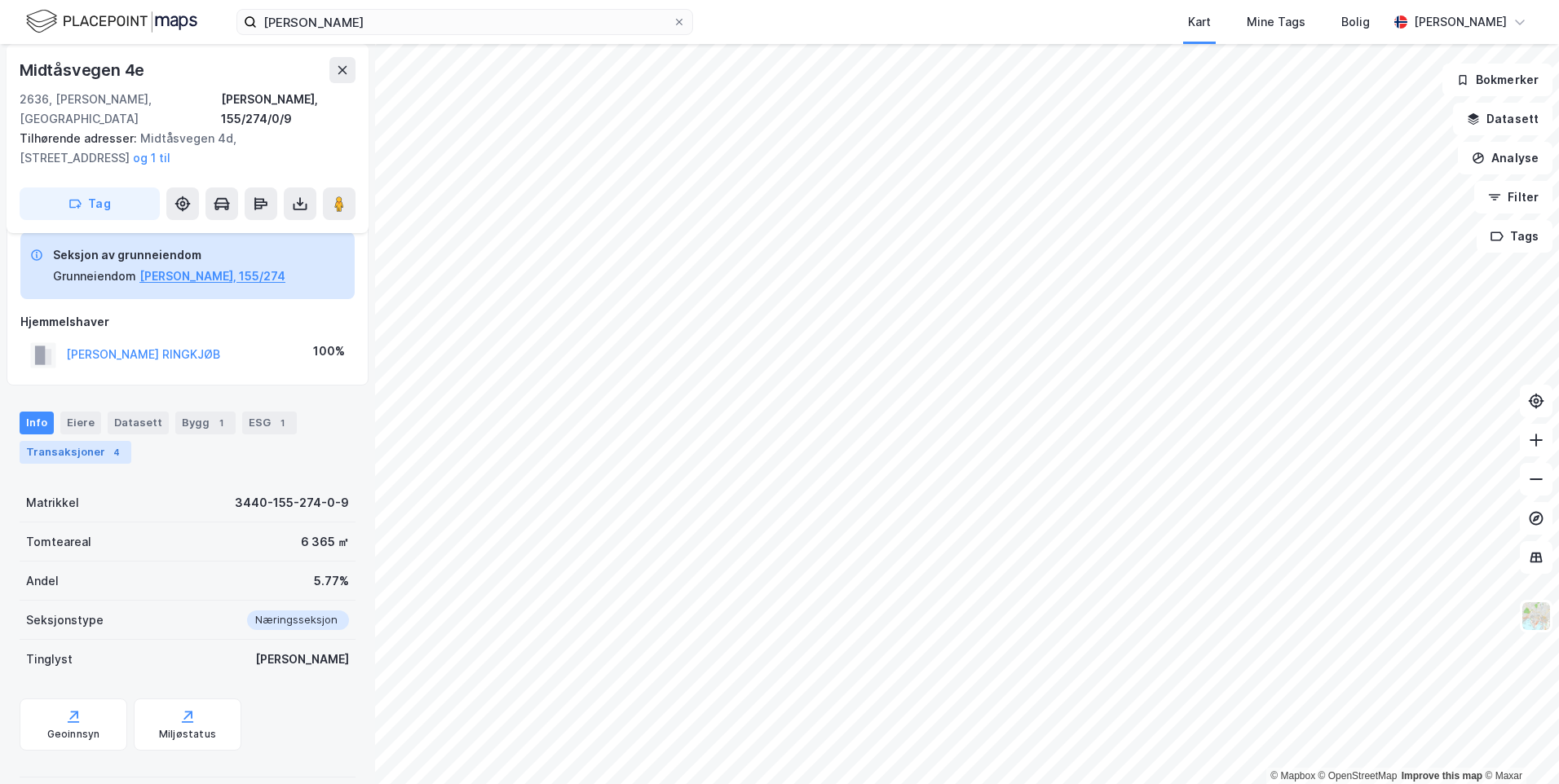
click at [100, 441] on div "Transaksjoner 4" at bounding box center [75, 452] width 111 height 22
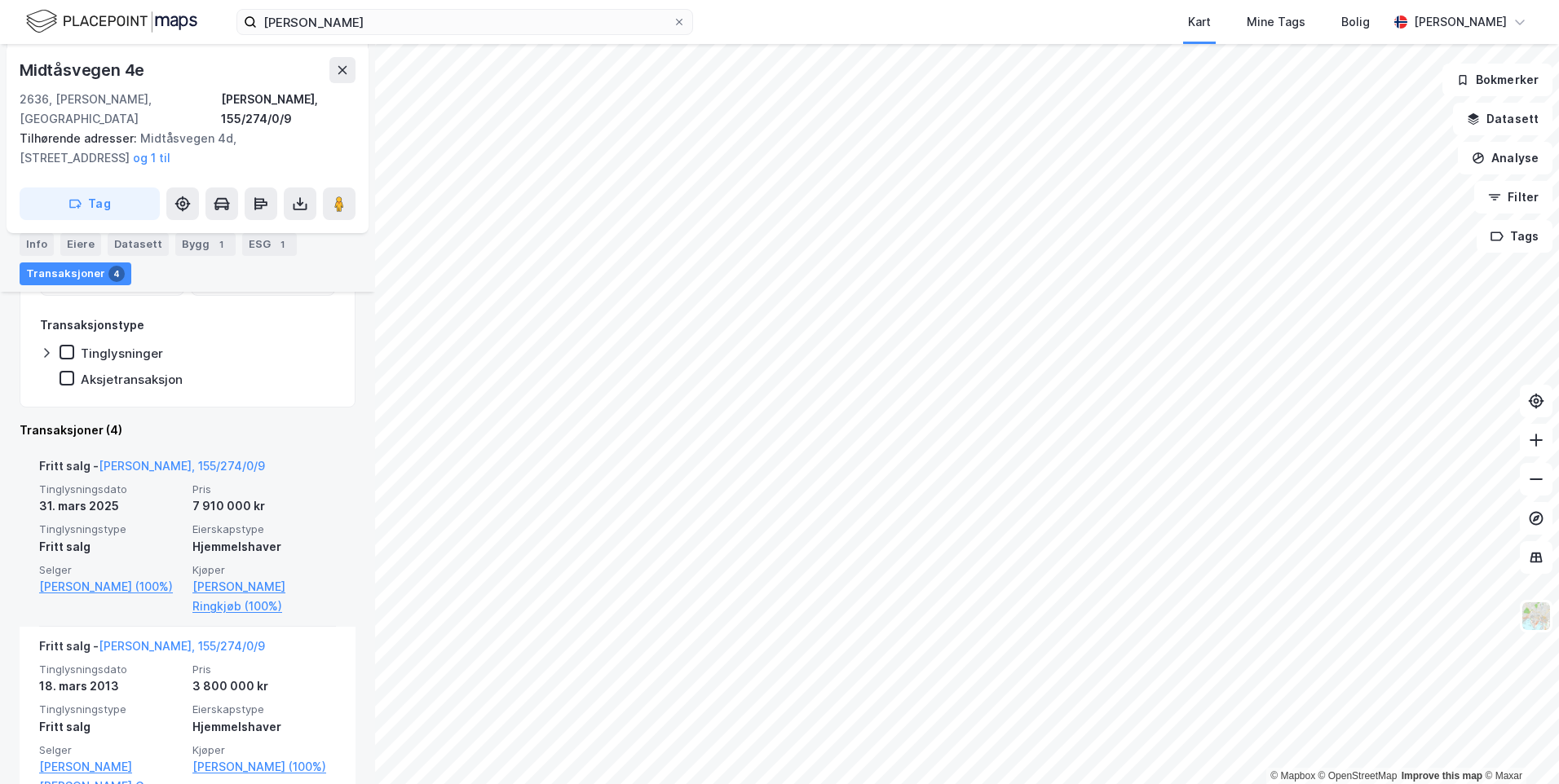
scroll to position [399, 0]
